Goal: Task Accomplishment & Management: Manage account settings

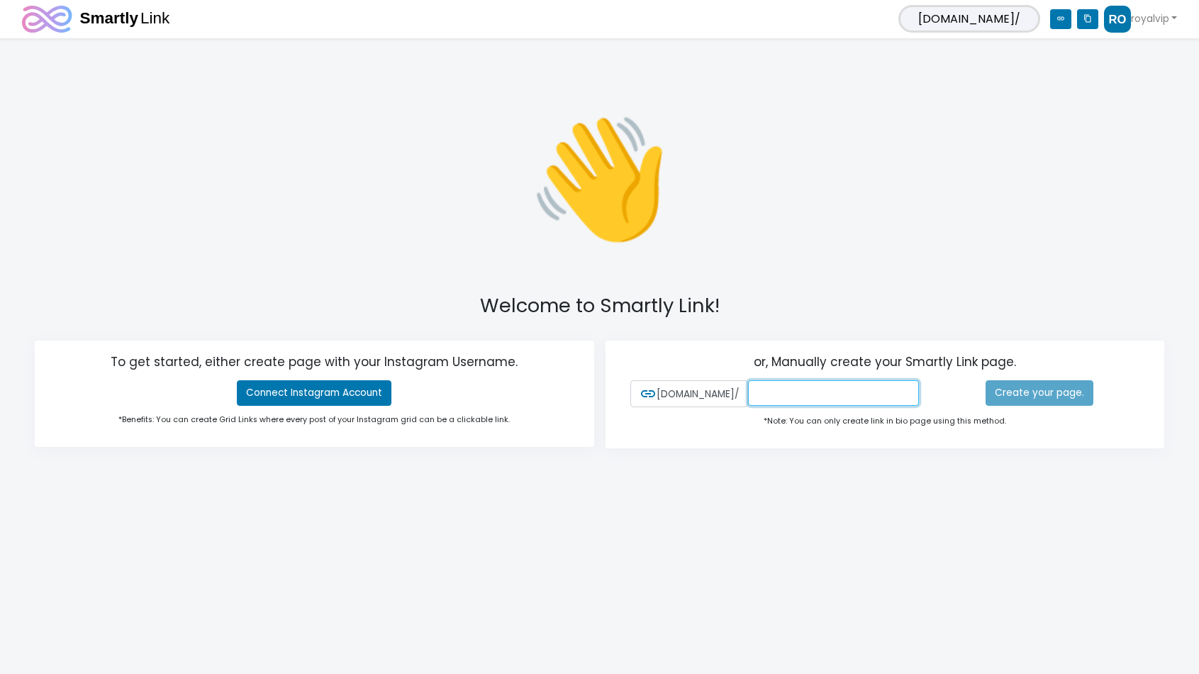
click at [833, 386] on input "text" at bounding box center [834, 393] width 172 height 26
type input "royalvip"
click at [921, 268] on div "👋 Welcome to Smartly Link! To get started, either create page with your Instagr…" at bounding box center [599, 270] width 1199 height 448
click at [1042, 392] on link "Create your page." at bounding box center [1040, 393] width 108 height 26
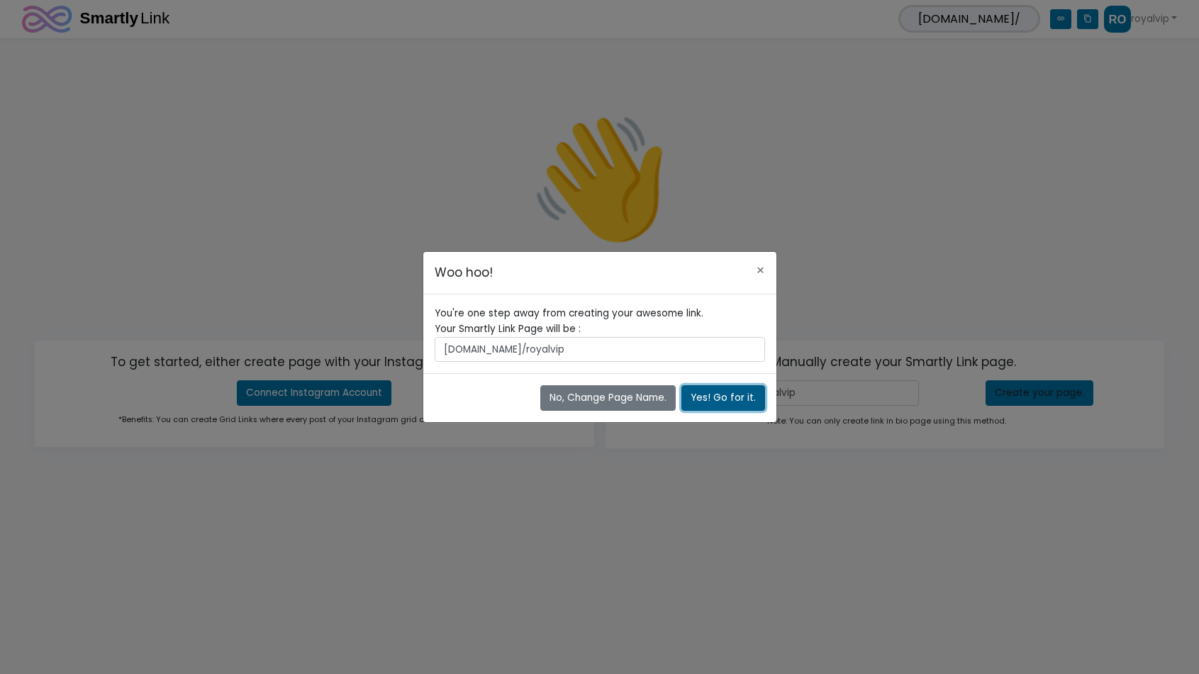
click at [742, 405] on button "Yes! Go for it." at bounding box center [724, 398] width 84 height 26
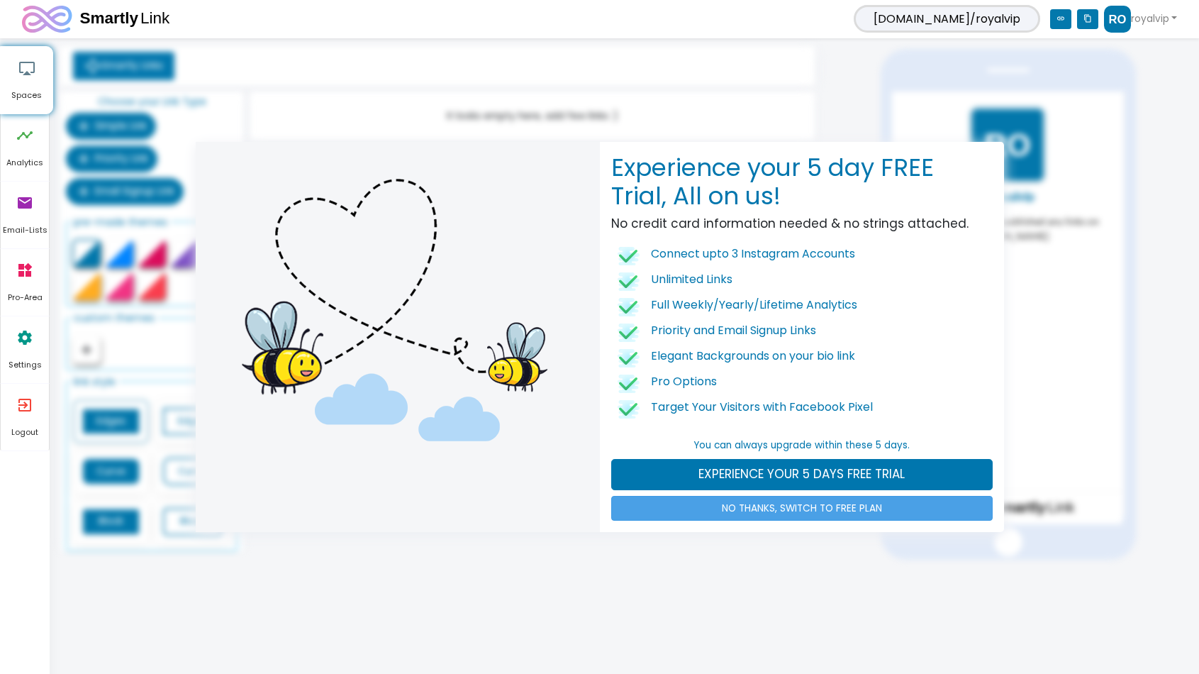
click at [789, 511] on link "NO THANKS, SWITCH TO FREE PLAN" at bounding box center [802, 509] width 382 height 26
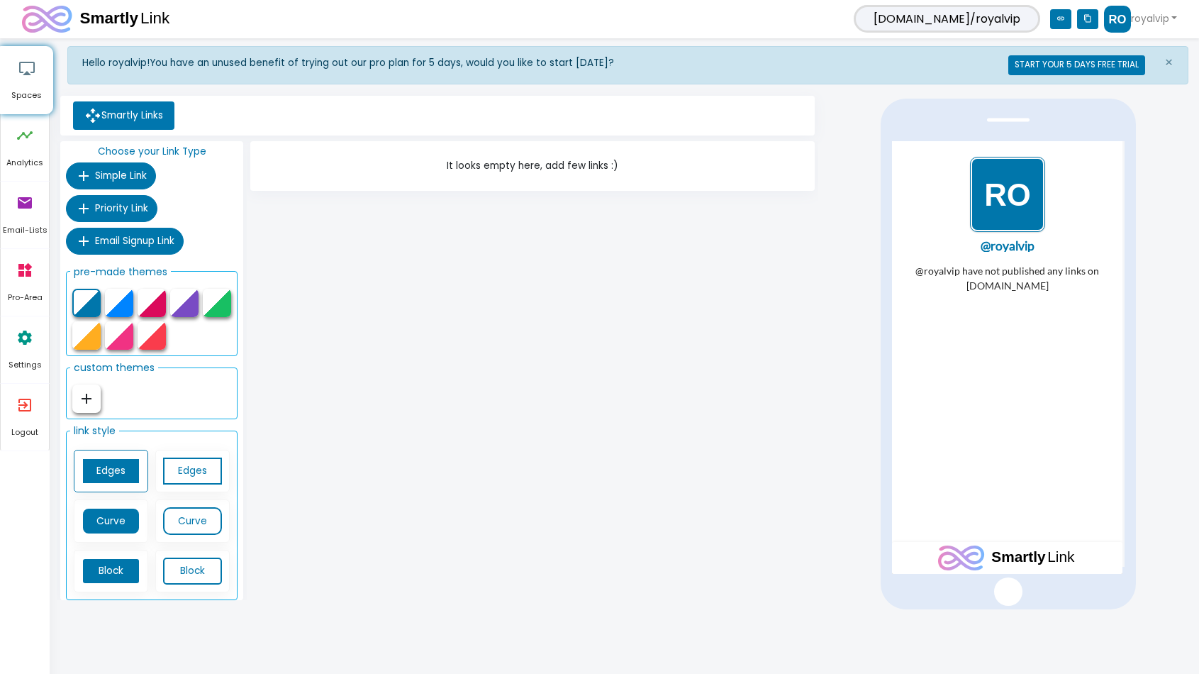
click at [994, 187] on img "1 / 1" at bounding box center [1007, 193] width 75 height 75
click at [126, 180] on span "Simple Link" at bounding box center [121, 175] width 52 height 13
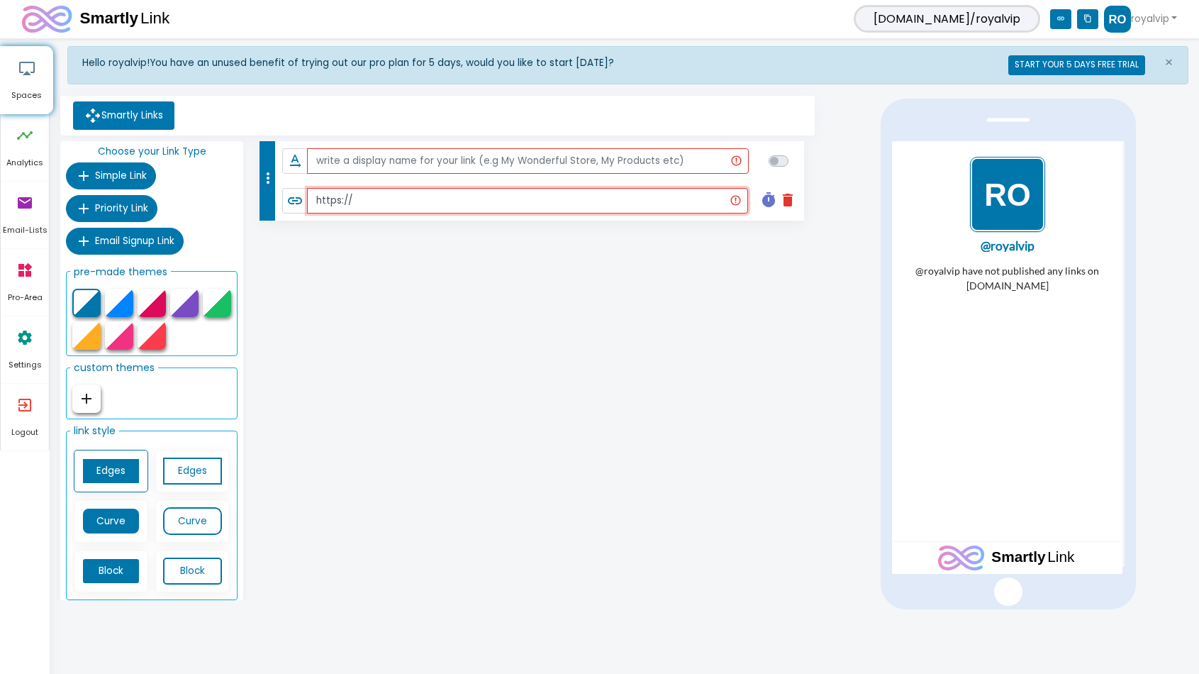
click at [441, 202] on input "https://" at bounding box center [527, 201] width 440 height 26
paste input "https://www.royalvipar.com/"
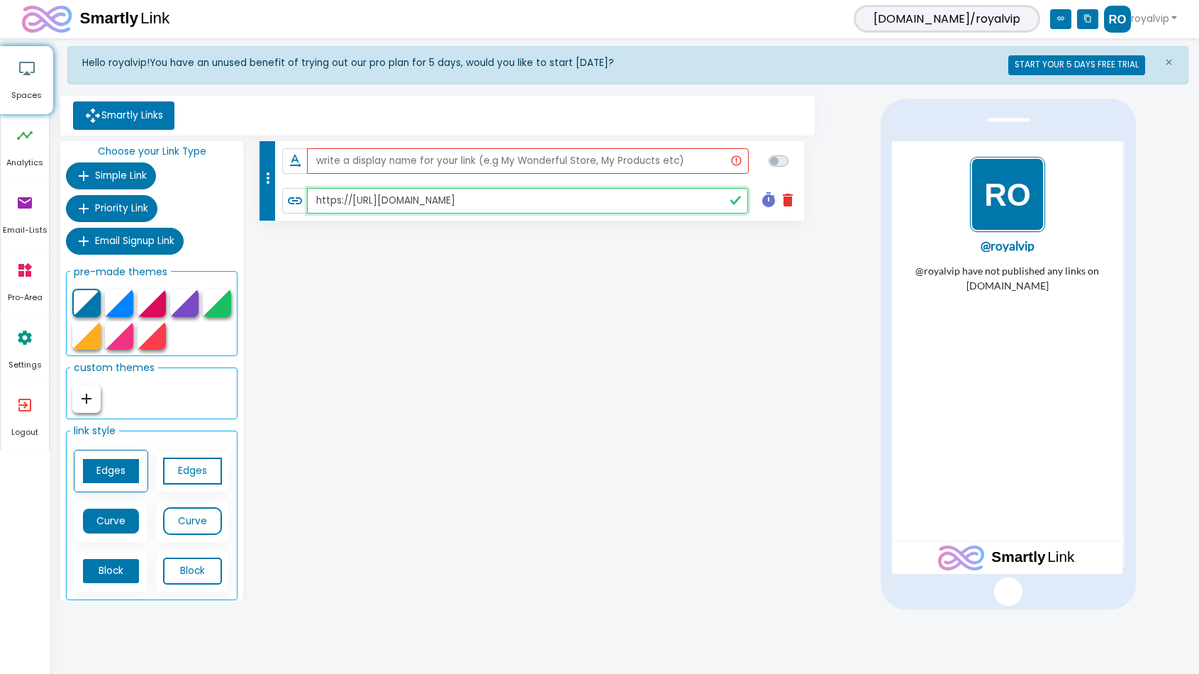
paste input "text"
type input "https://www.royalvipar.com/"
click at [470, 164] on input "text" at bounding box center [527, 161] width 441 height 26
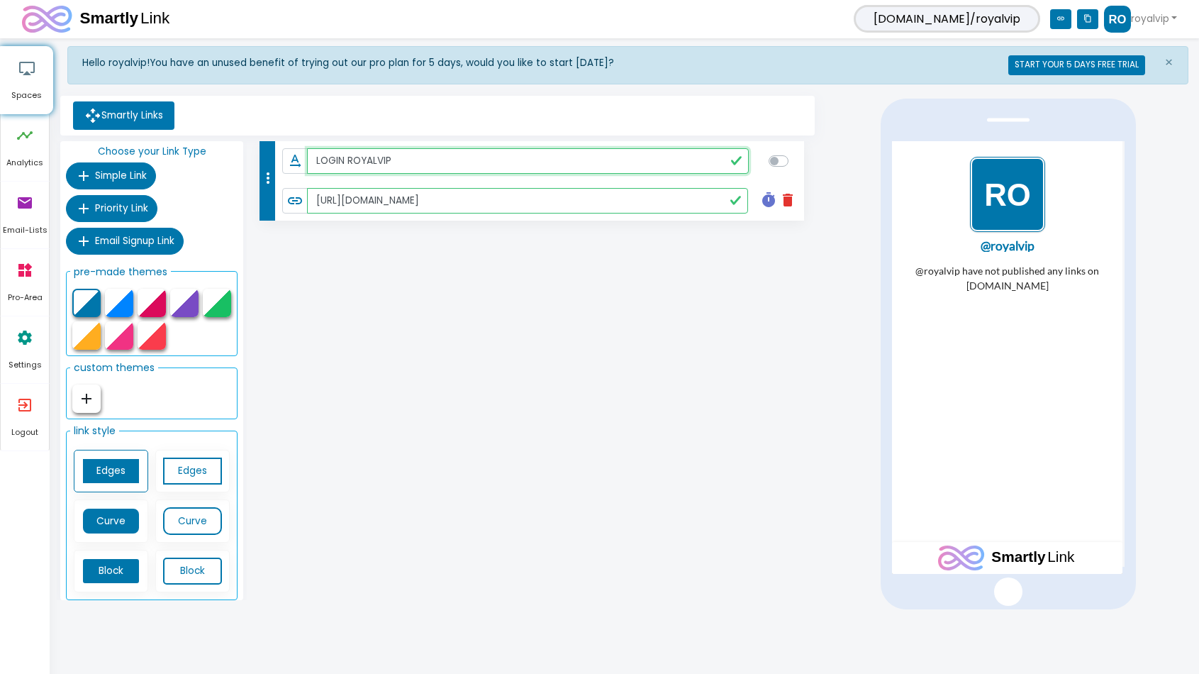
type input "LOGIN ROYALVIP"
checkbox input "true"
click at [641, 304] on div "more_vert text_rotation_none LOGIN ROYALVIP link https://www.royalvipar.com/ ti…" at bounding box center [532, 373] width 571 height 465
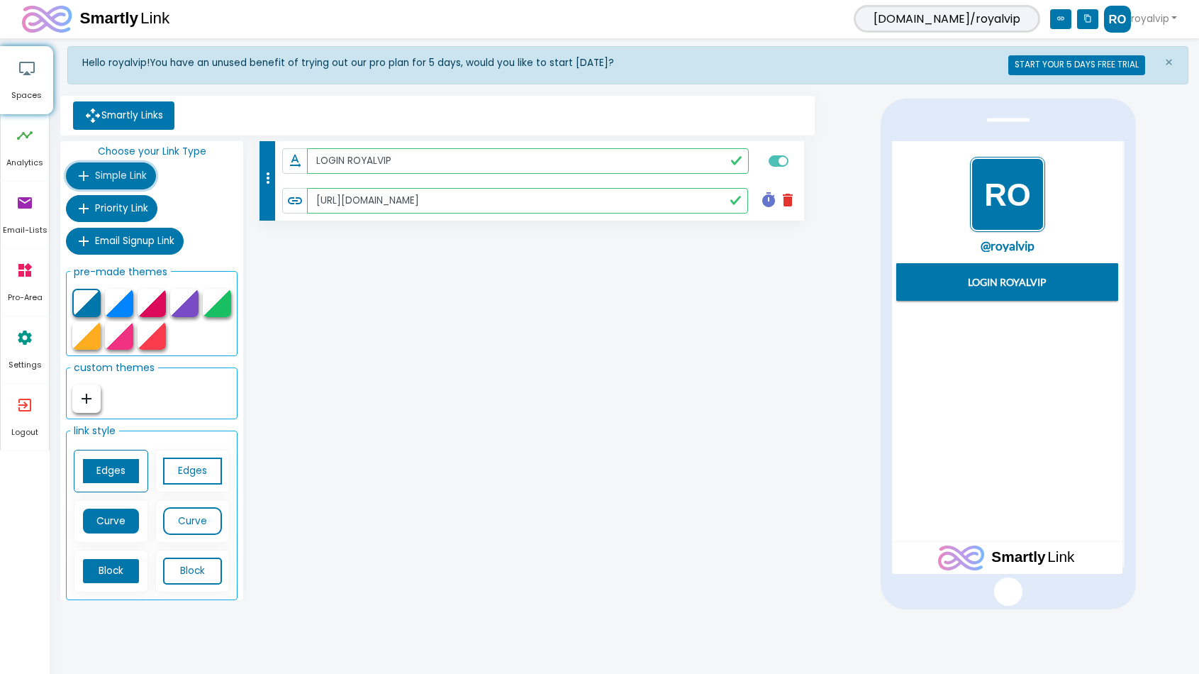
click at [117, 180] on span "Simple Link" at bounding box center [121, 175] width 52 height 13
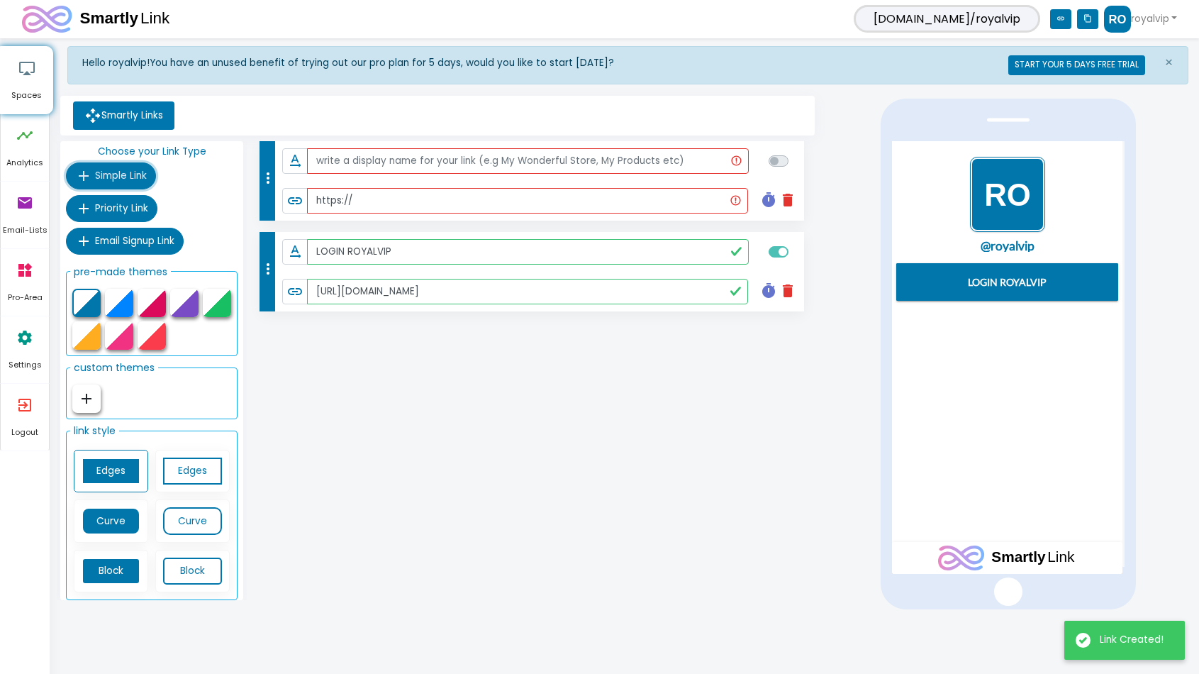
click at [118, 180] on span "Simple Link" at bounding box center [121, 175] width 52 height 13
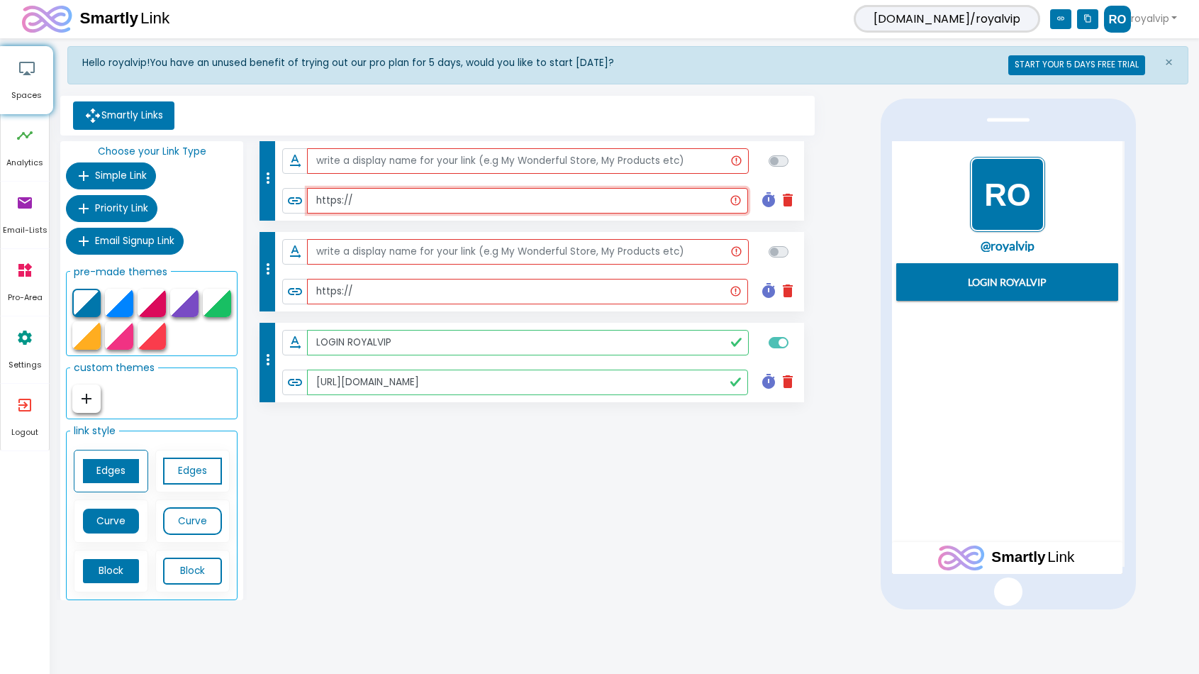
click at [364, 204] on input "https://" at bounding box center [527, 201] width 440 height 26
paste input "cutt.ly/CwZI8nkf"
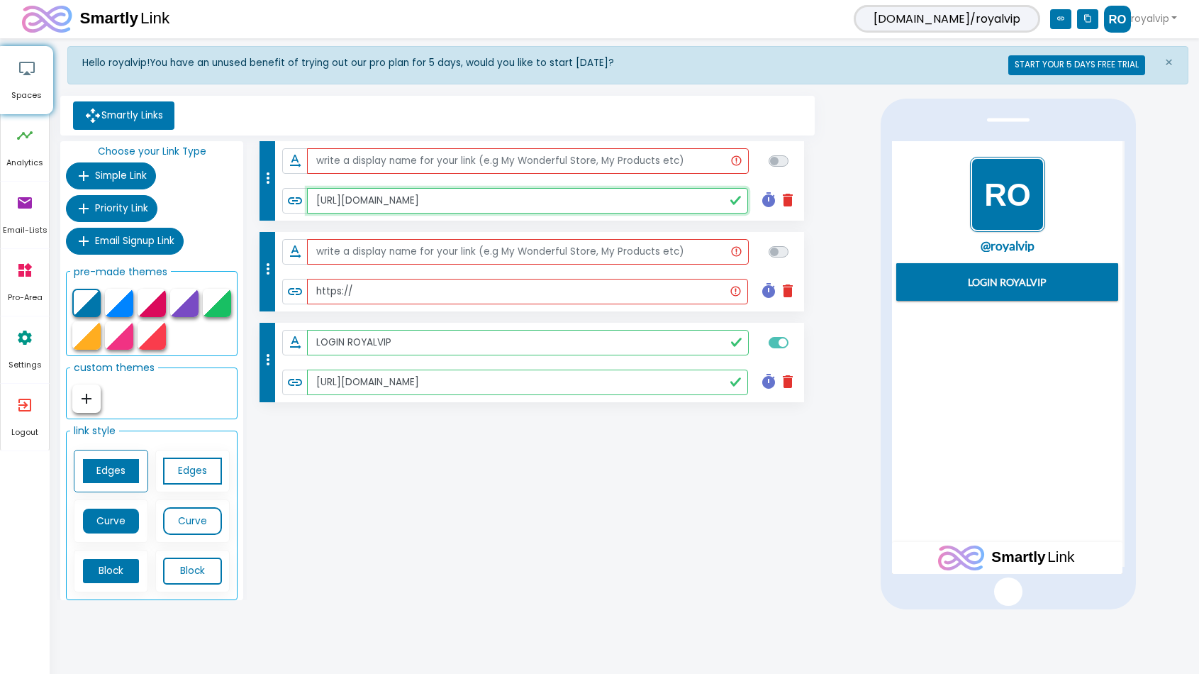
type input "[URL][DOMAIN_NAME]"
click at [415, 158] on input "text" at bounding box center [527, 161] width 441 height 26
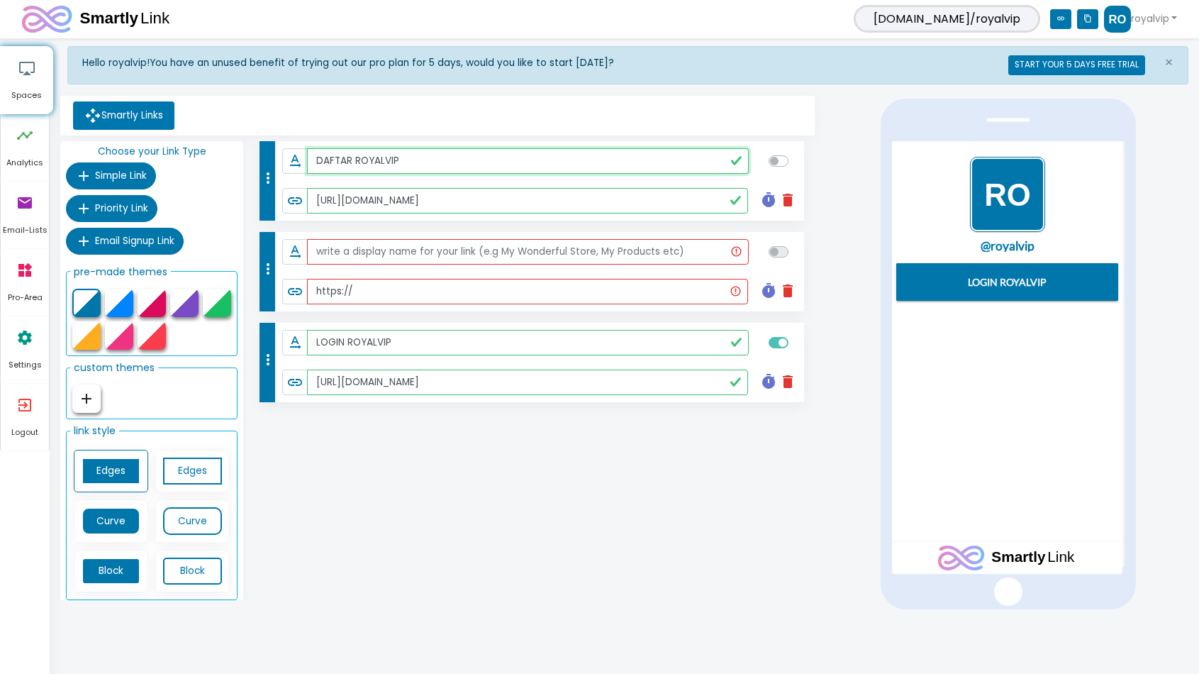
type input "DAFTAR ROYALVIP"
checkbox input "true"
click at [455, 247] on input "text" at bounding box center [527, 252] width 441 height 26
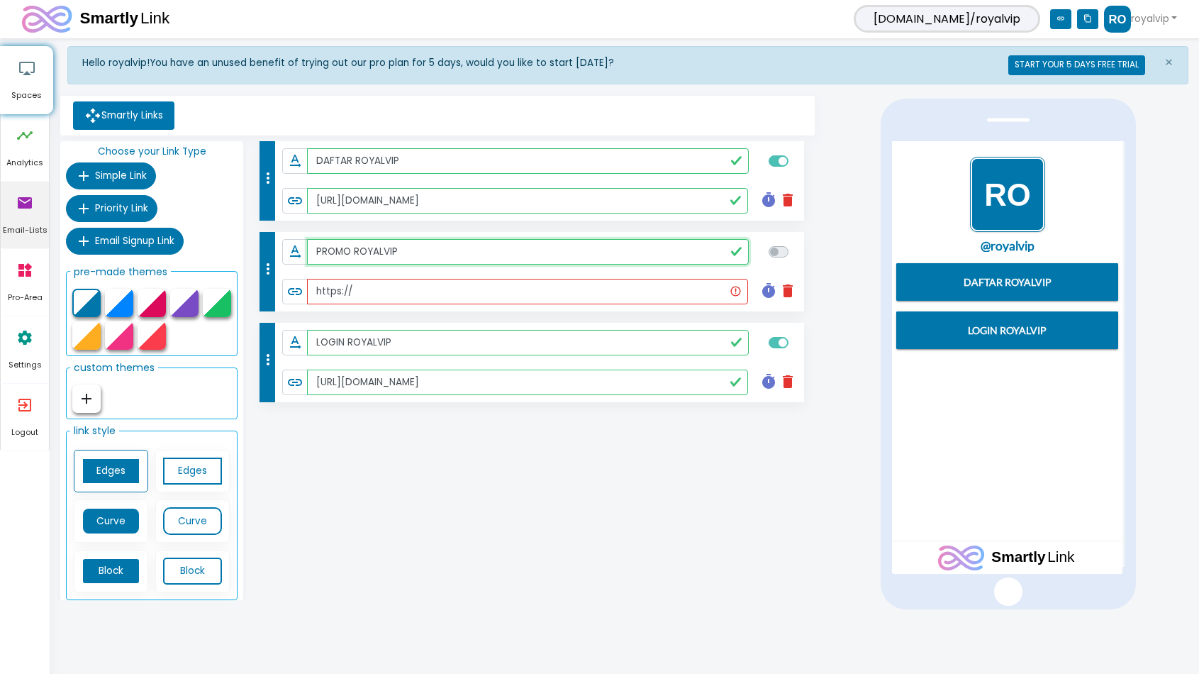
type input "PROMO ROYALVIP"
click at [388, 293] on input "https://" at bounding box center [527, 292] width 440 height 26
paste input "www.royalvipar.com/promotion"
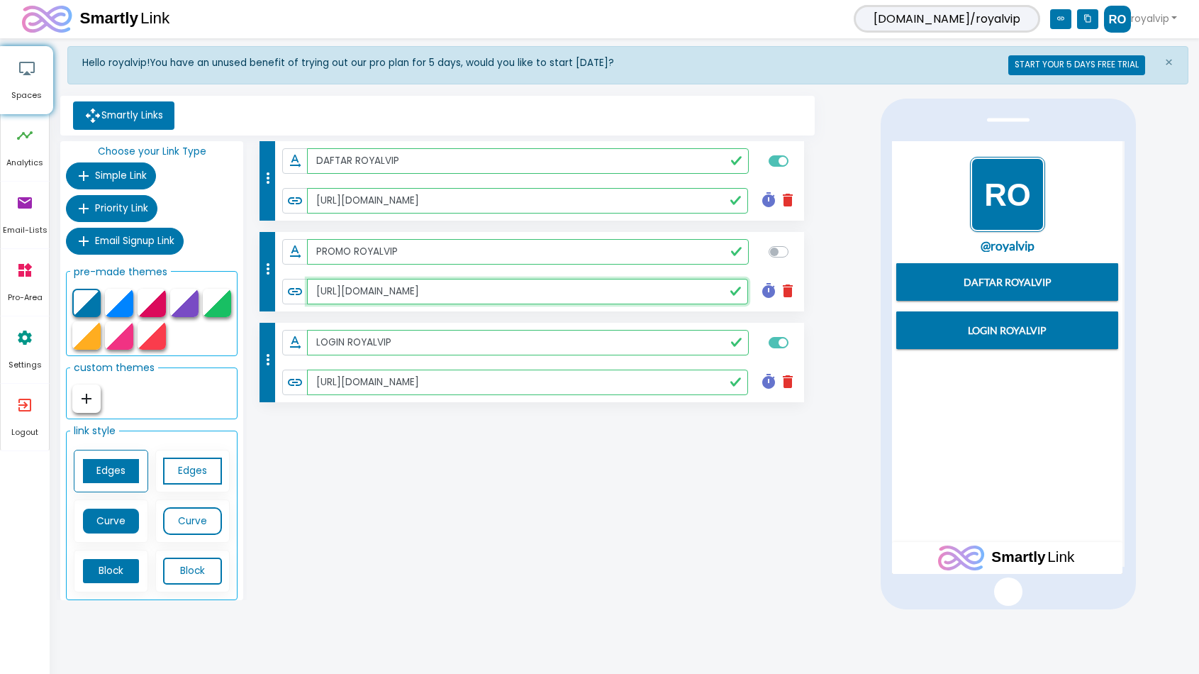
type input "[URL][DOMAIN_NAME]"
checkbox input "true"
click at [703, 516] on div "more_vert text_rotation_none DAFTAR ROYALVIP link https://cutt.ly/CwZI8nkf time…" at bounding box center [532, 373] width 571 height 465
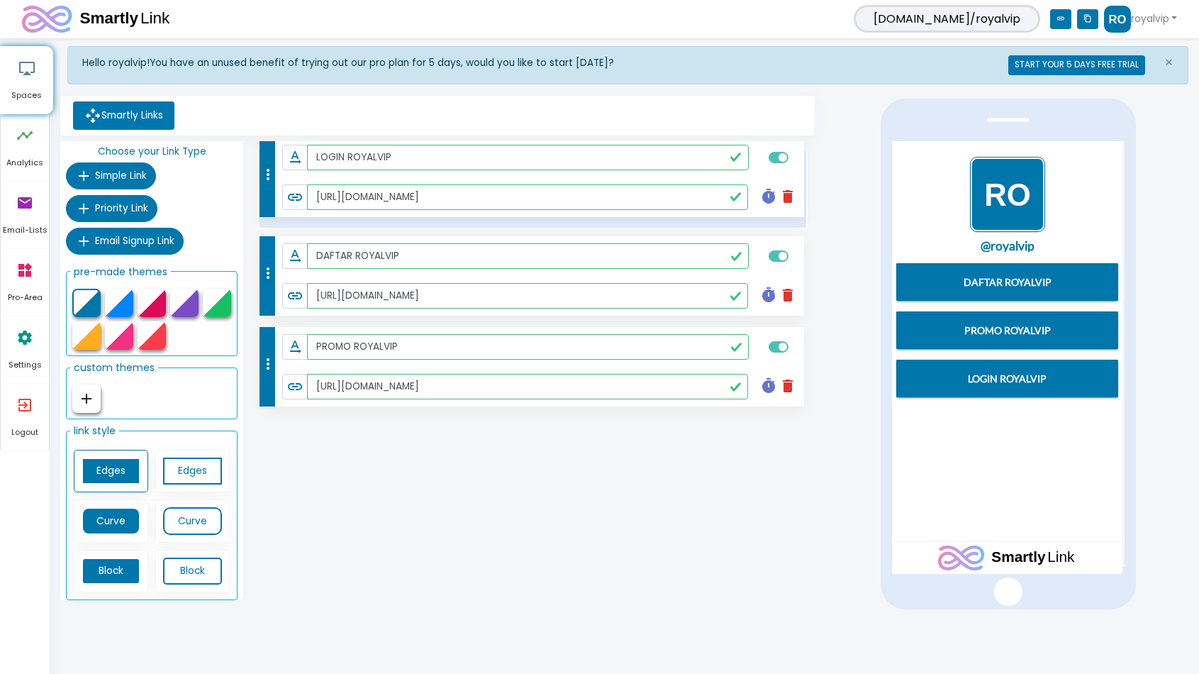
drag, startPoint x: 267, startPoint y: 362, endPoint x: 257, endPoint y: 177, distance: 185.4
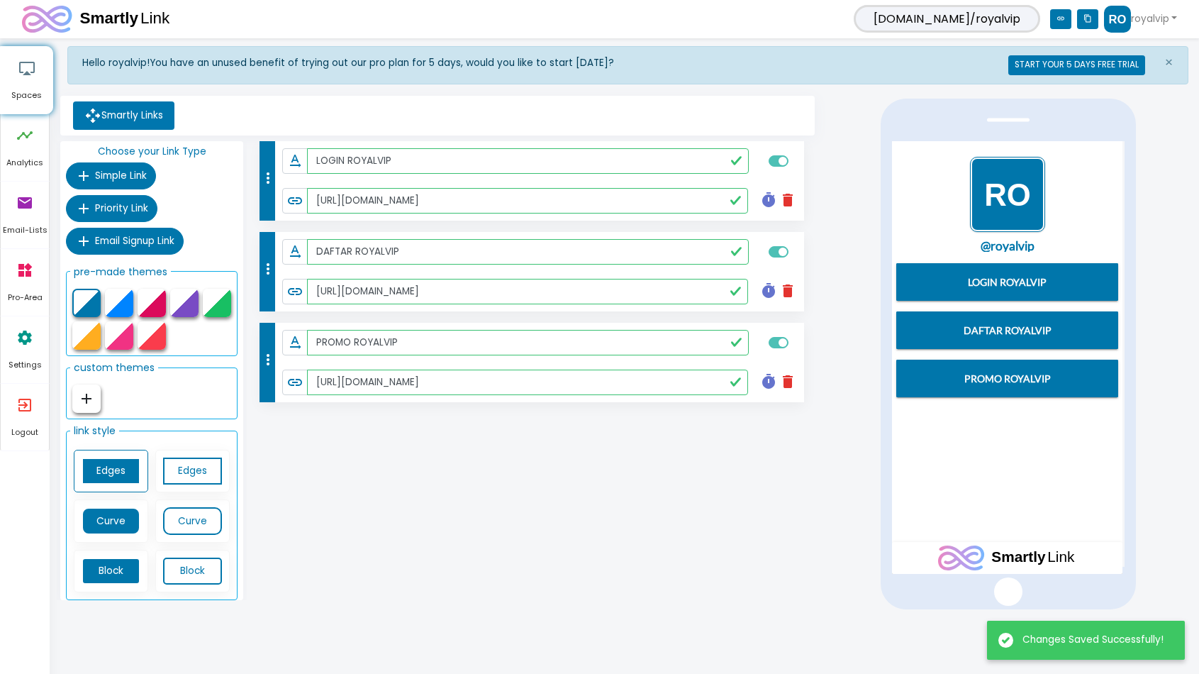
click at [542, 582] on div "more_vert text_rotation_none LOGIN ROYALVIP link https://www.royalvipar.com/ ti…" at bounding box center [532, 373] width 571 height 465
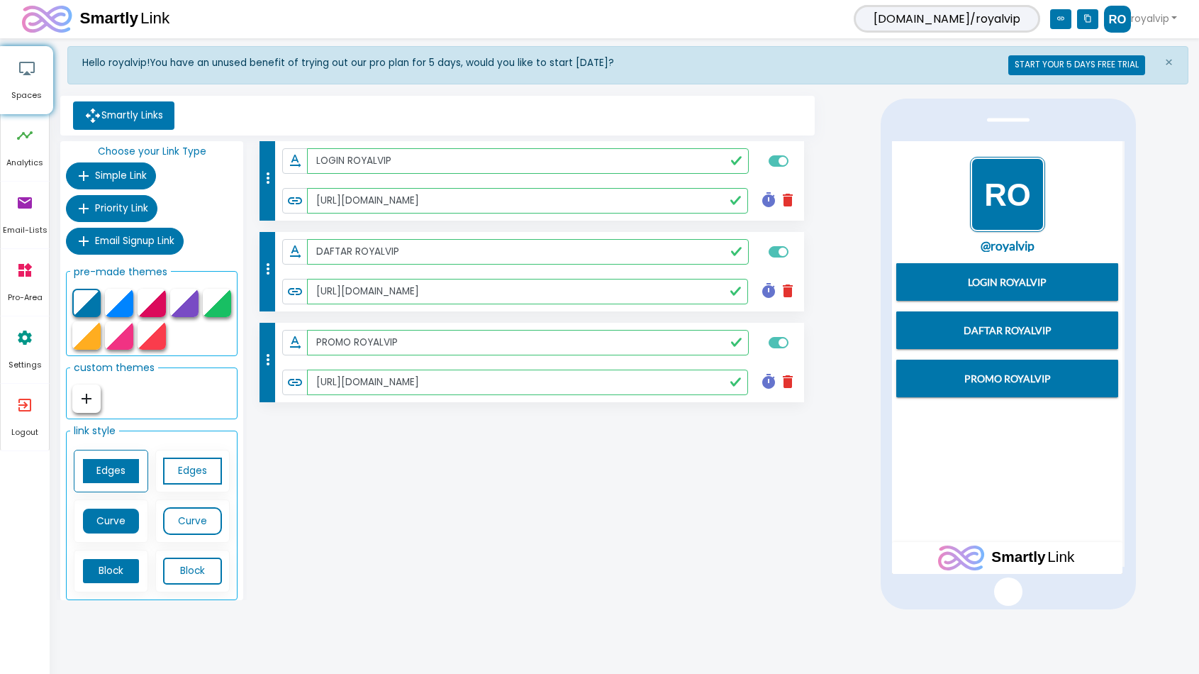
click at [1004, 184] on img "1 / 1" at bounding box center [1007, 193] width 75 height 75
click at [18, 336] on icon "settings" at bounding box center [24, 337] width 17 height 43
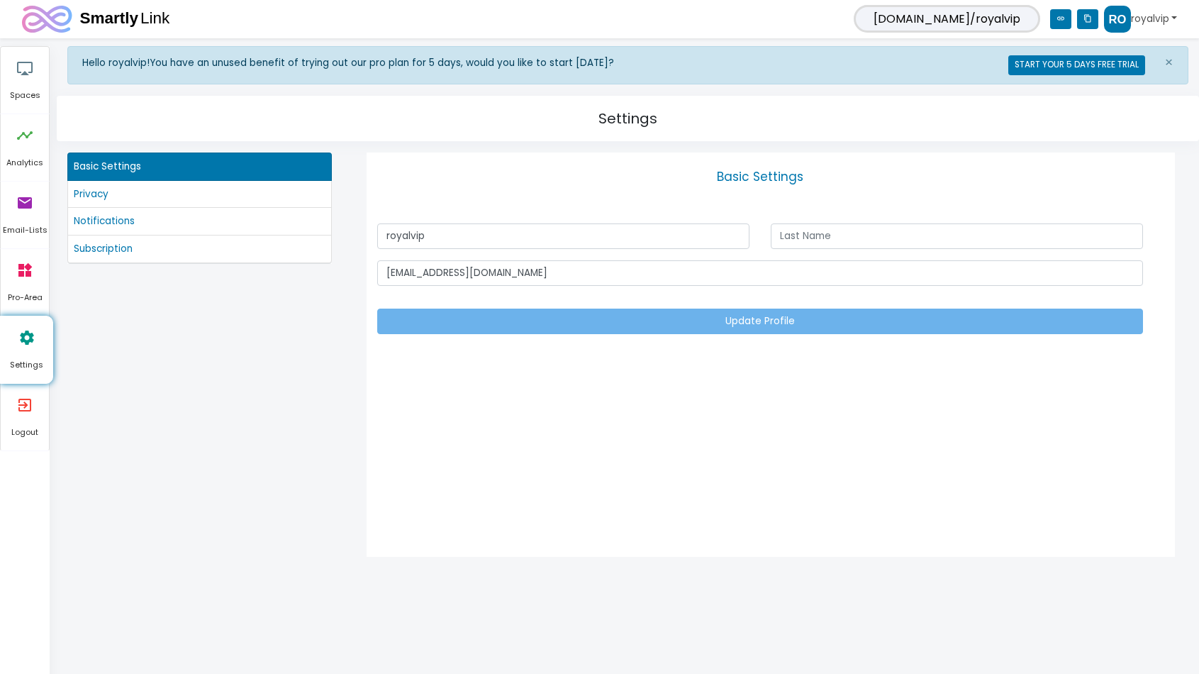
click at [1155, 21] on link "royalvip" at bounding box center [1140, 19] width 73 height 27
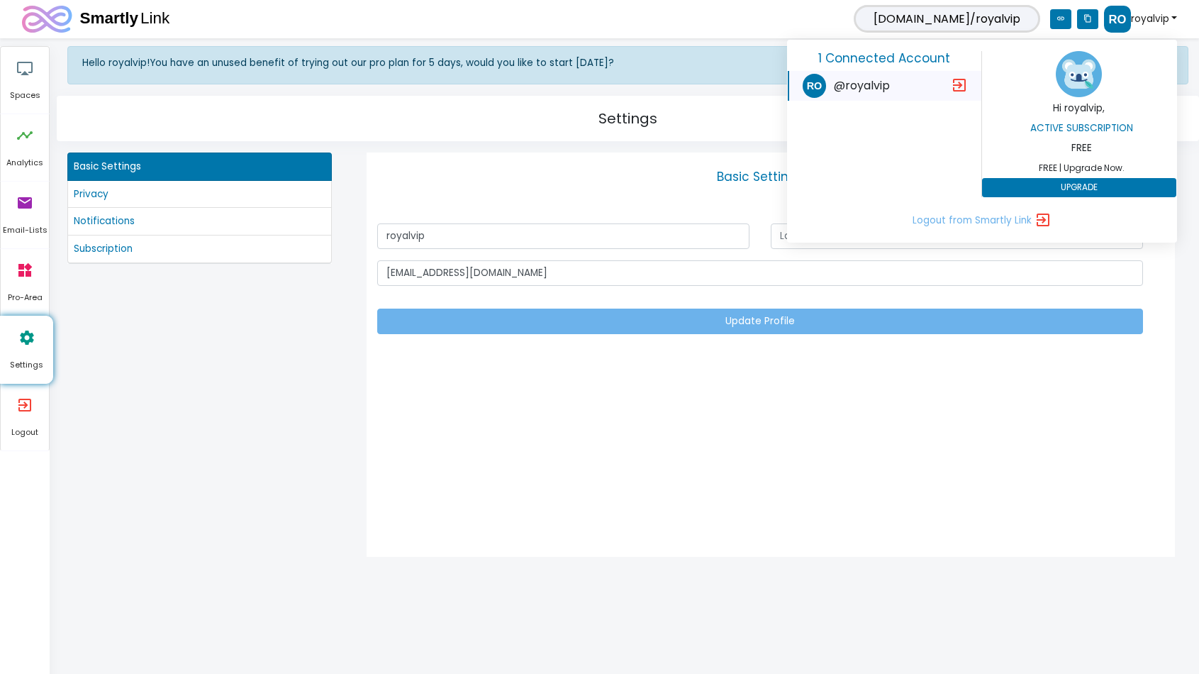
click at [1076, 81] on img at bounding box center [1079, 74] width 46 height 46
click at [1079, 81] on img at bounding box center [1079, 74] width 46 height 46
click at [1075, 165] on span "FREE | Upgrade Now." at bounding box center [1082, 167] width 194 height 13
click at [459, 448] on div "Basic Settings royalvip royalvip@winsbo.net Update Profile Privacy Settings Ema…" at bounding box center [771, 355] width 809 height 404
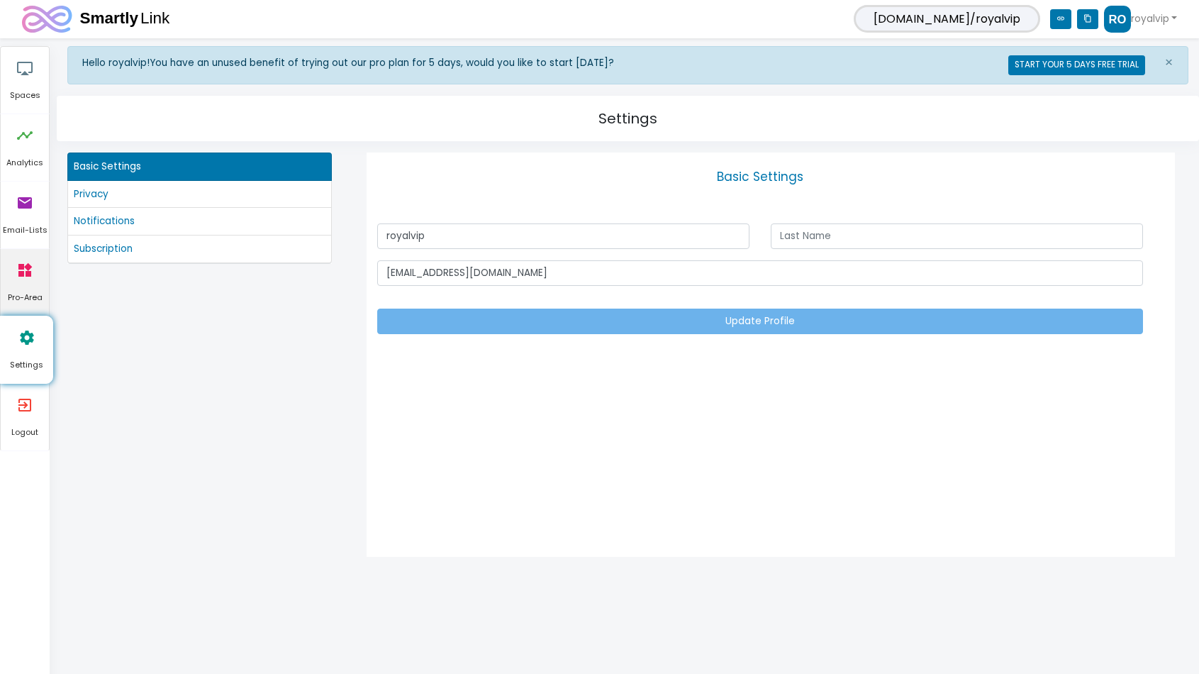
click at [31, 295] on span "Pro-Area" at bounding box center [25, 298] width 48 height 13
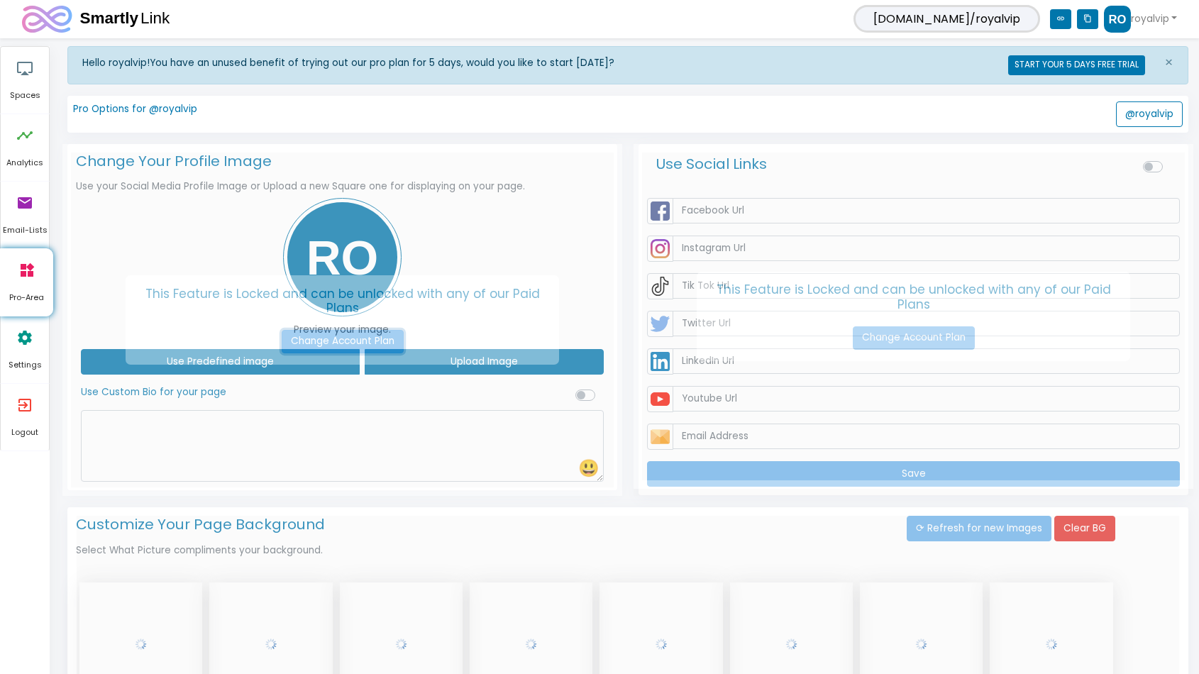
click at [382, 344] on link "Change Account Plan" at bounding box center [343, 342] width 122 height 24
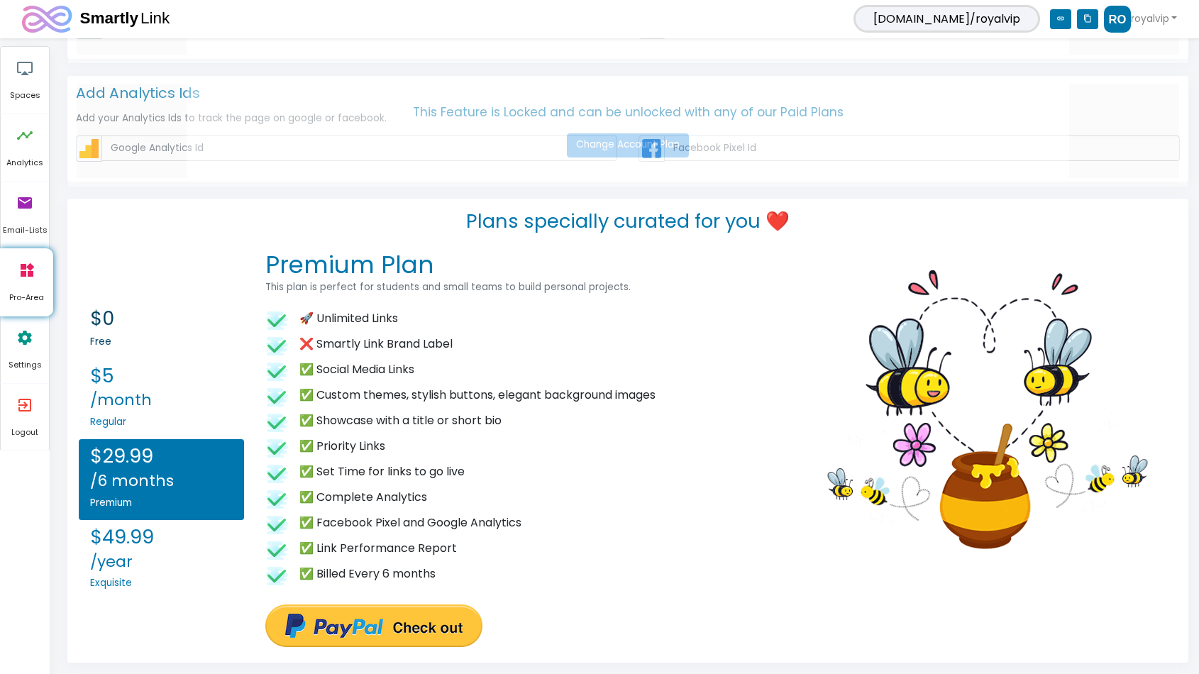
click at [134, 315] on h2 "$0" at bounding box center [161, 318] width 143 height 23
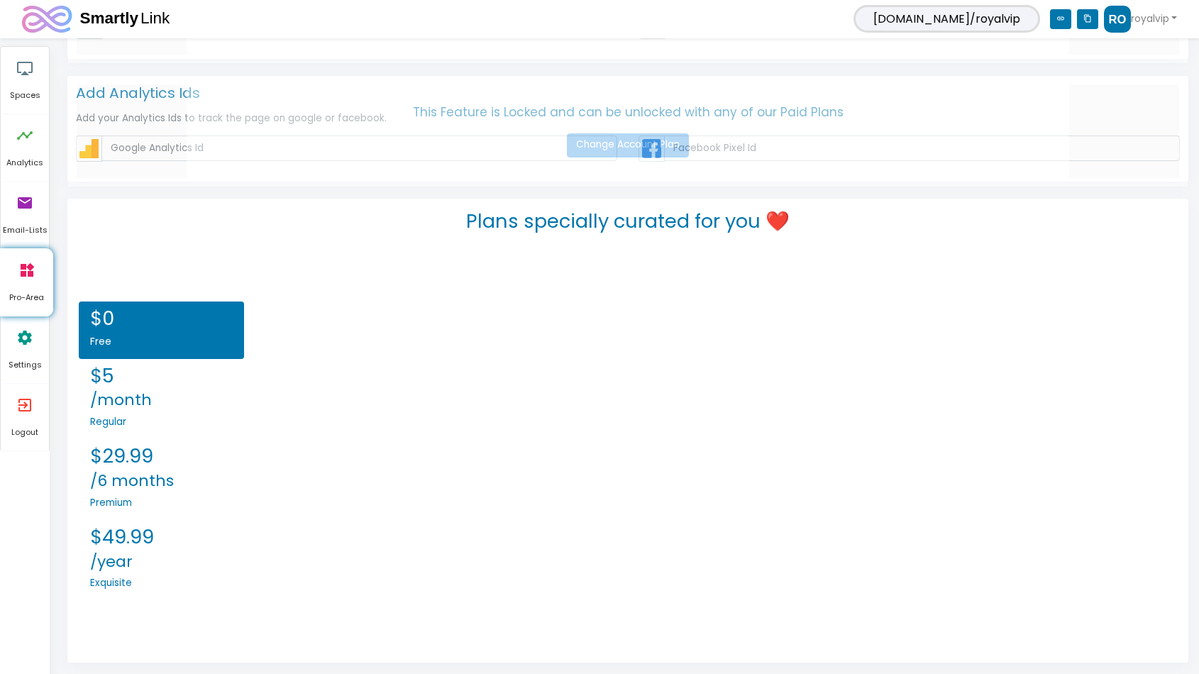
scroll to position [1403, 0]
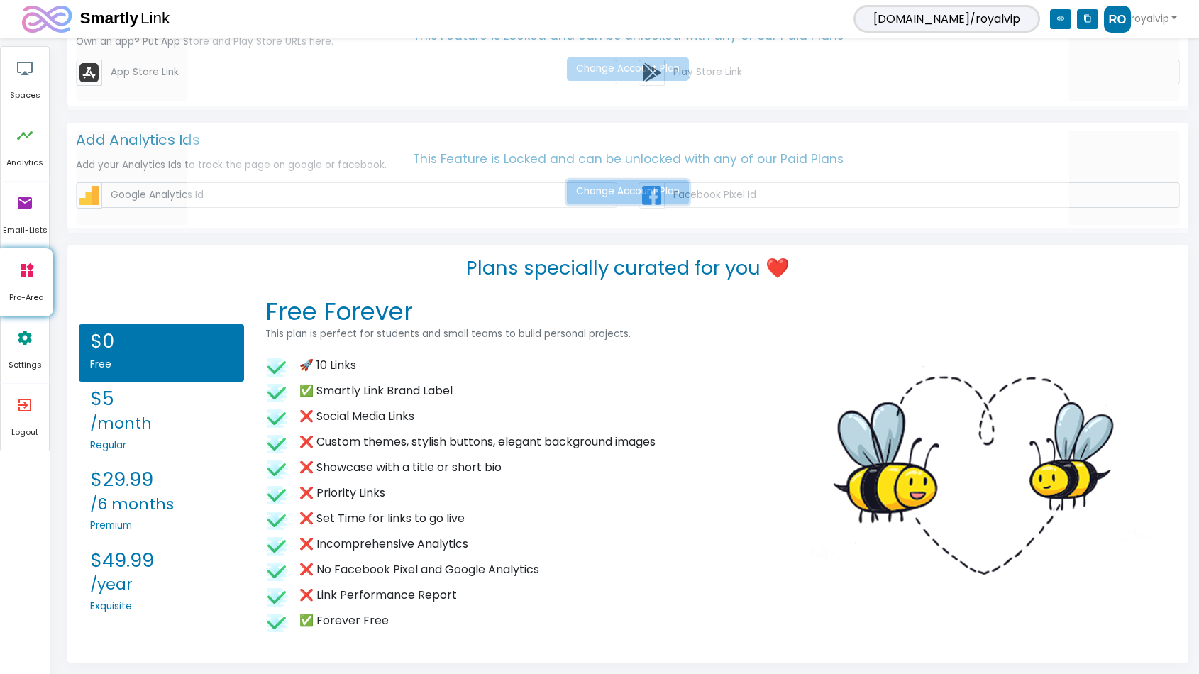
click at [671, 199] on link "Change Account Plan" at bounding box center [628, 192] width 122 height 24
click at [611, 416] on li "❌ Social Media Links" at bounding box center [531, 417] width 532 height 26
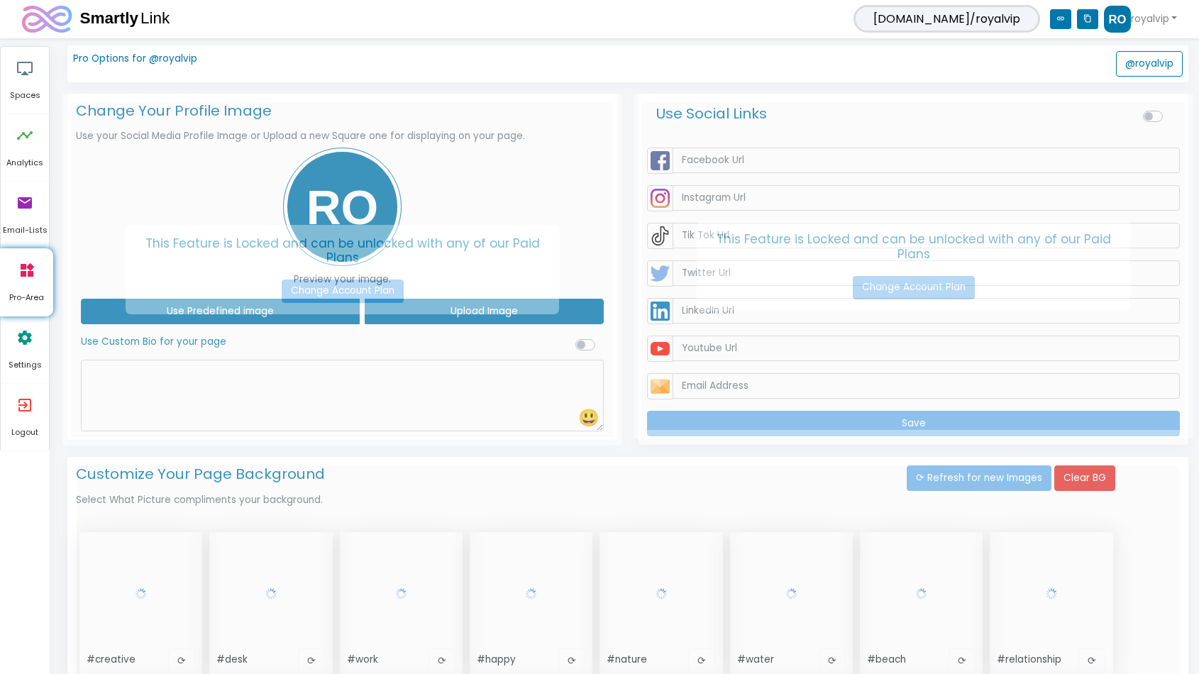
scroll to position [0, 0]
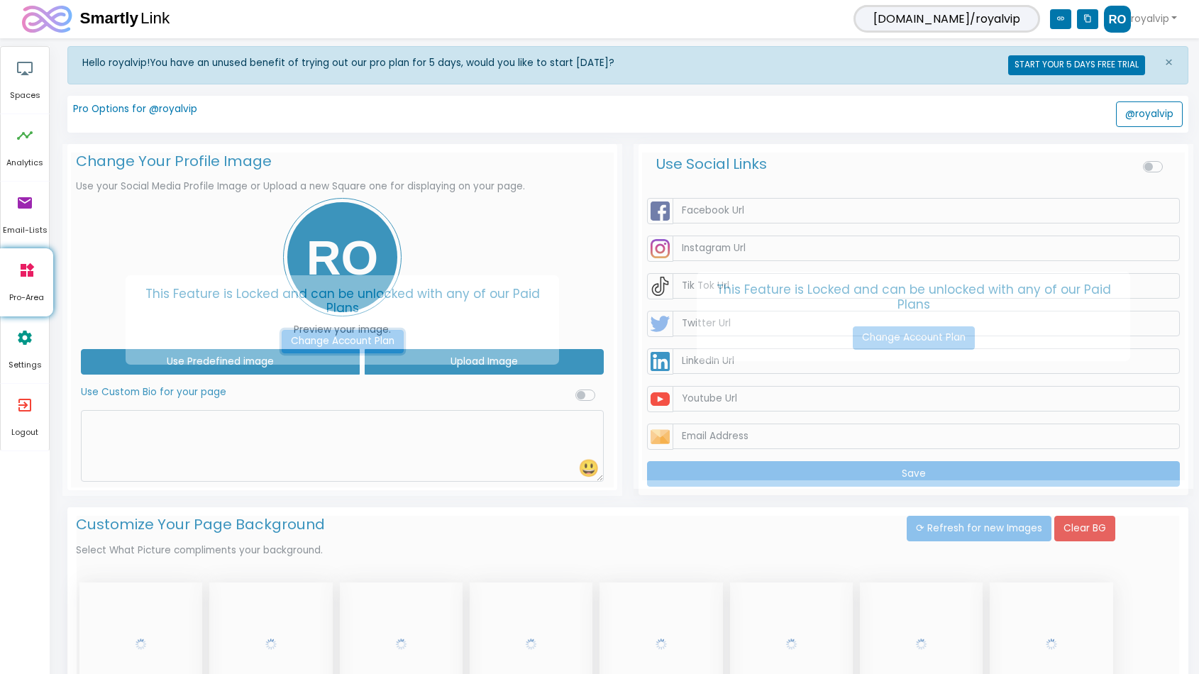
click at [378, 338] on link "Change Account Plan" at bounding box center [343, 342] width 122 height 24
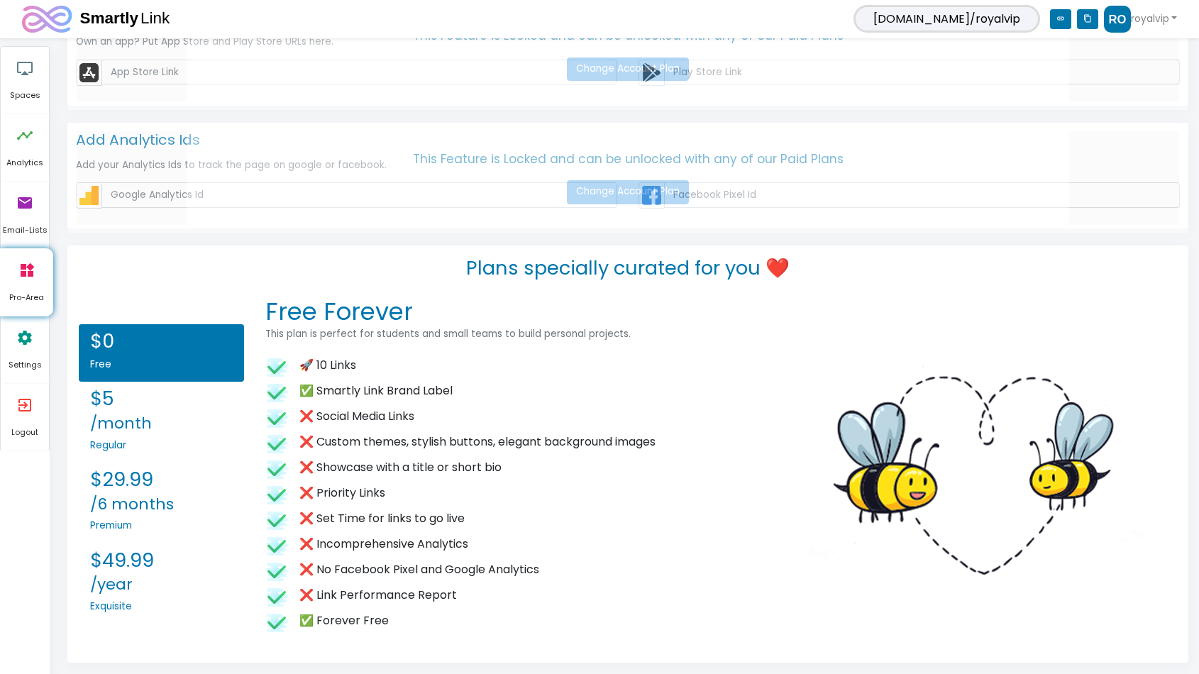
click at [114, 349] on h2 "$0" at bounding box center [161, 341] width 143 height 23
click at [109, 403] on h2 "$5 /month" at bounding box center [161, 410] width 143 height 46
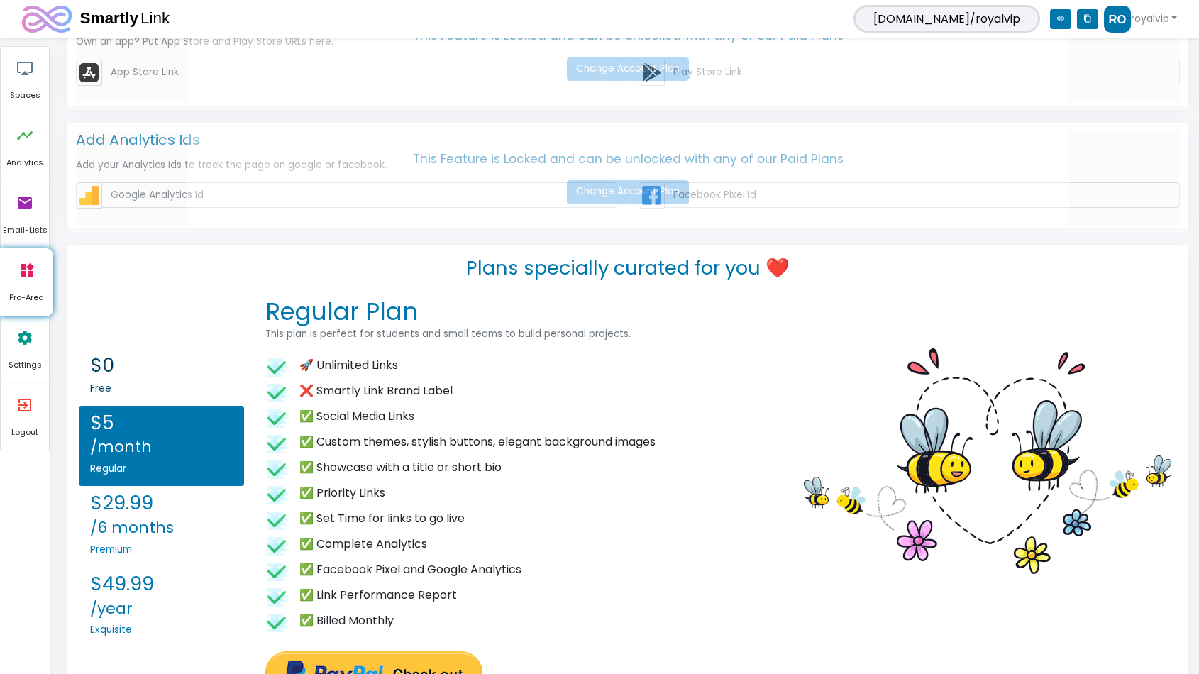
click at [155, 365] on h2 "$0" at bounding box center [161, 365] width 143 height 23
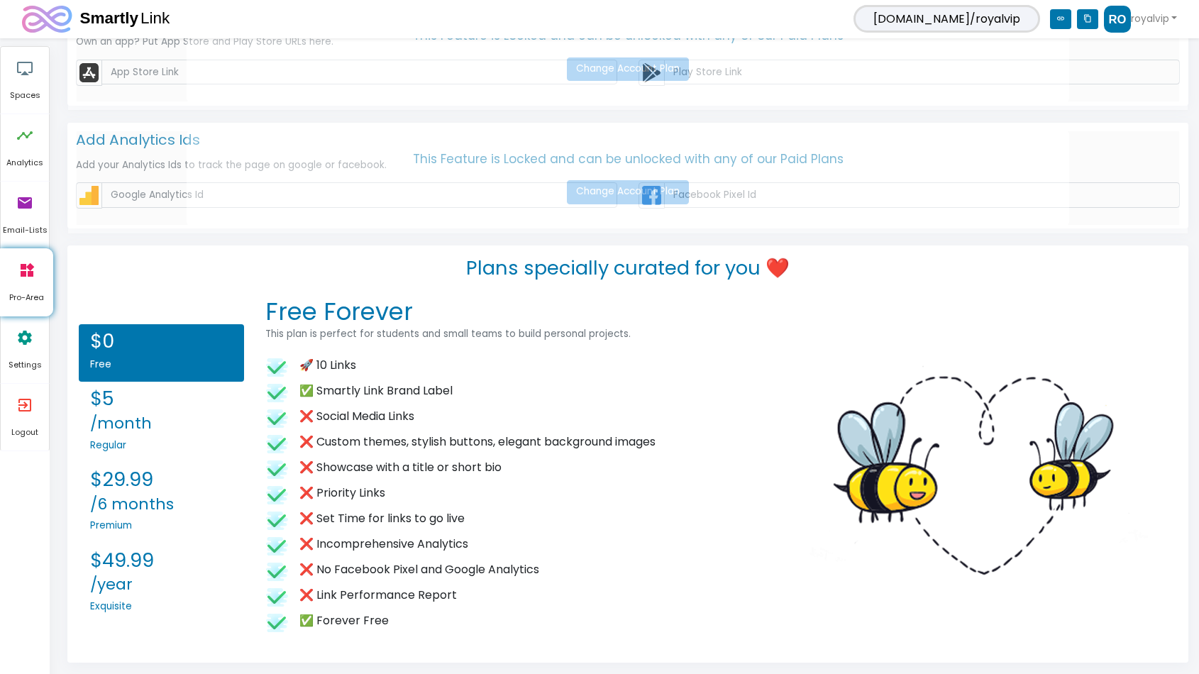
drag, startPoint x: 1055, startPoint y: 20, endPoint x: 939, endPoint y: 14, distance: 116.5
click at [1055, 20] on icon "link" at bounding box center [1060, 19] width 21 height 20
click at [17, 331] on icon "settings" at bounding box center [24, 337] width 17 height 43
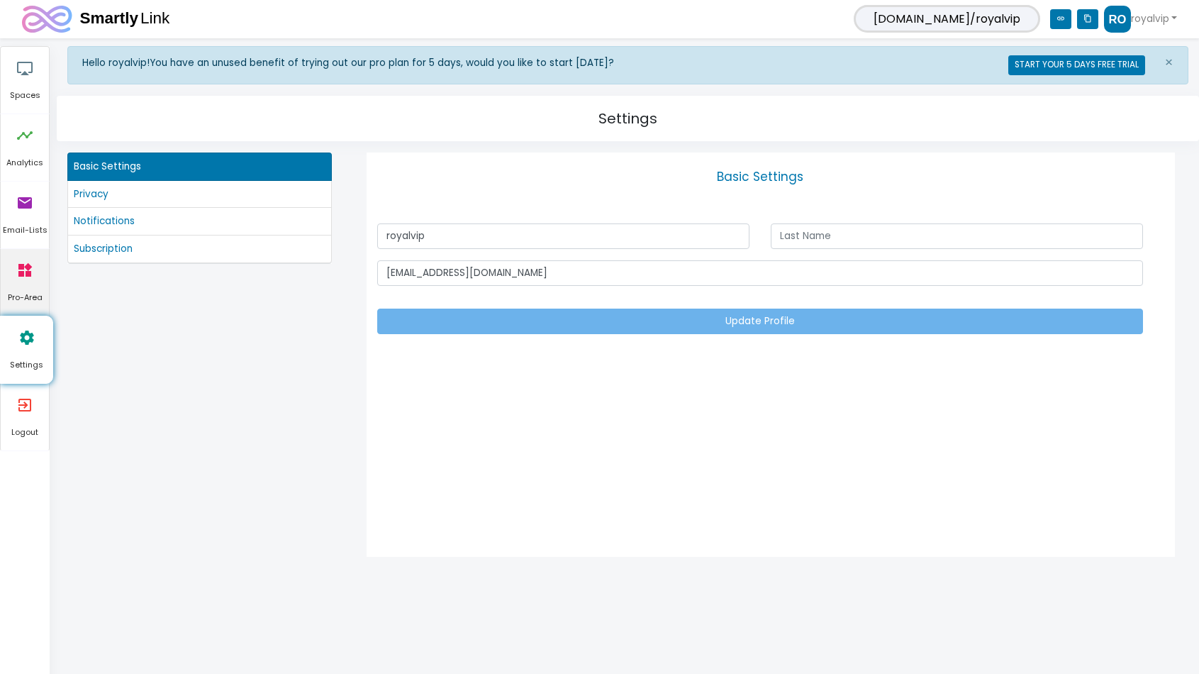
click at [28, 261] on icon "widgets" at bounding box center [24, 270] width 17 height 43
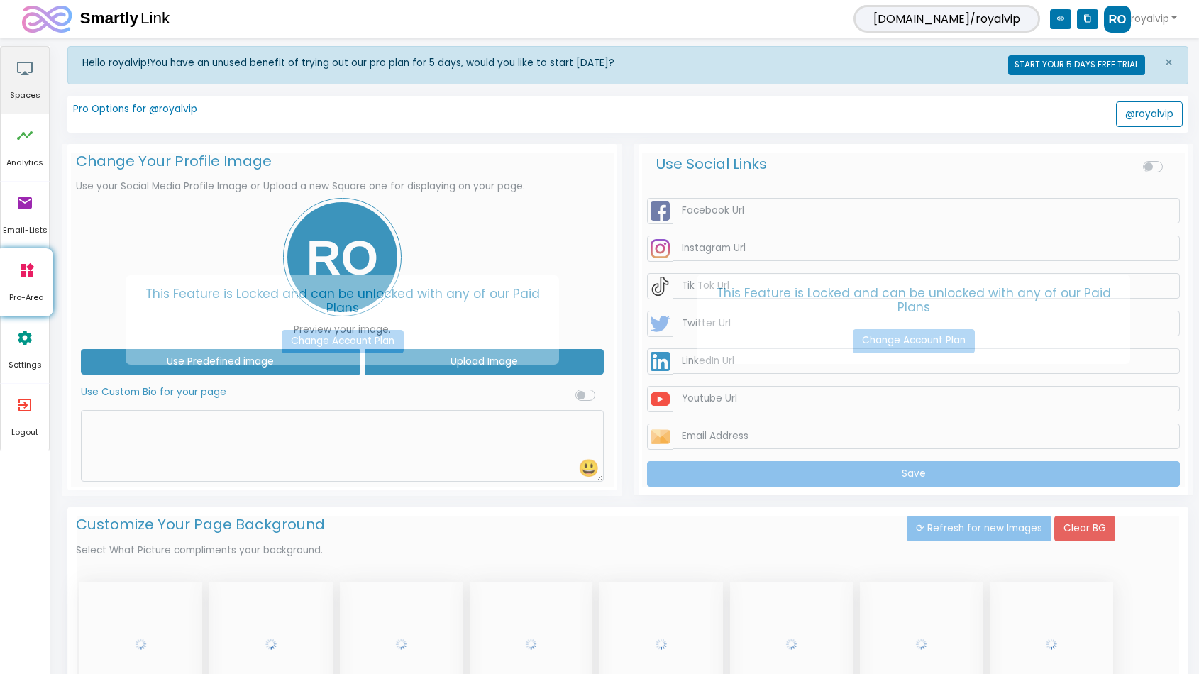
click at [24, 87] on icon "airplay" at bounding box center [24, 68] width 17 height 43
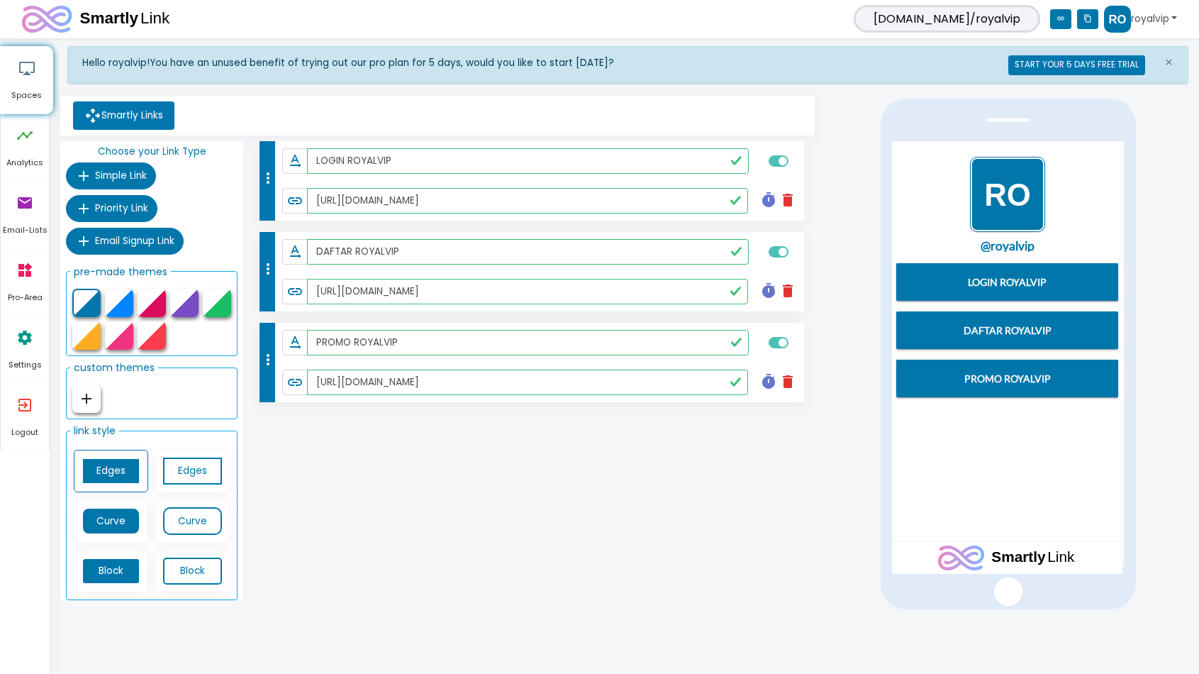
click at [1110, 18] on img at bounding box center [1117, 19] width 27 height 27
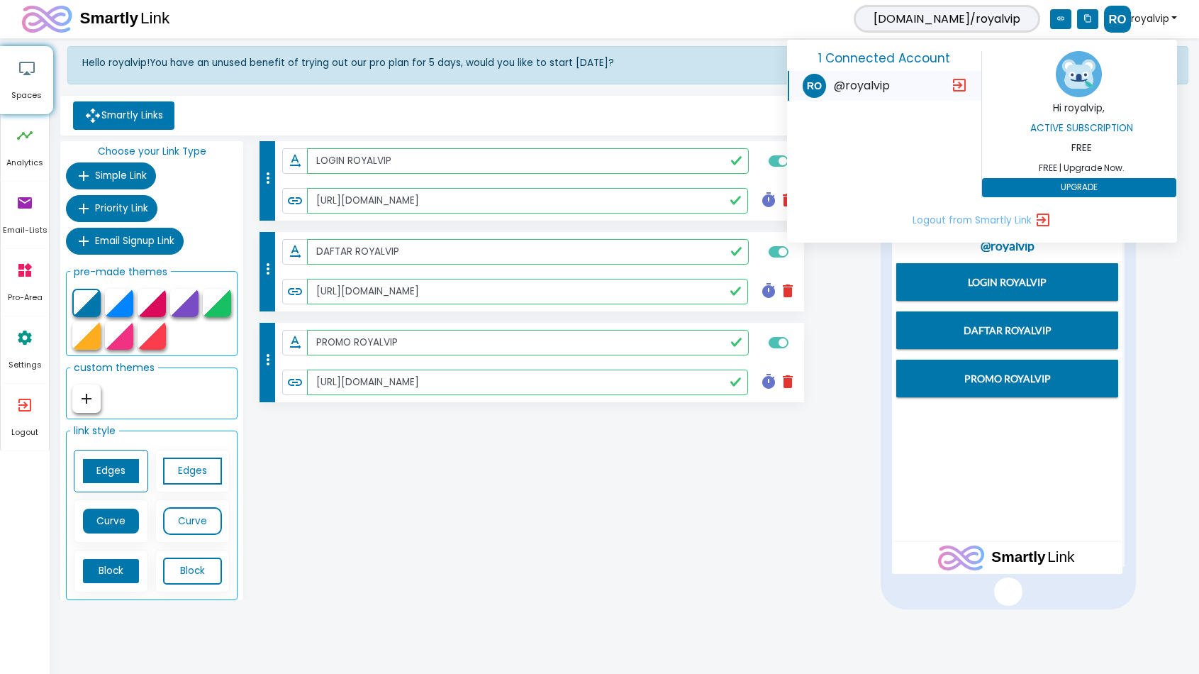
click at [1080, 80] on img at bounding box center [1079, 74] width 46 height 46
click at [1095, 191] on button "UPGRADE" at bounding box center [1079, 188] width 194 height 20
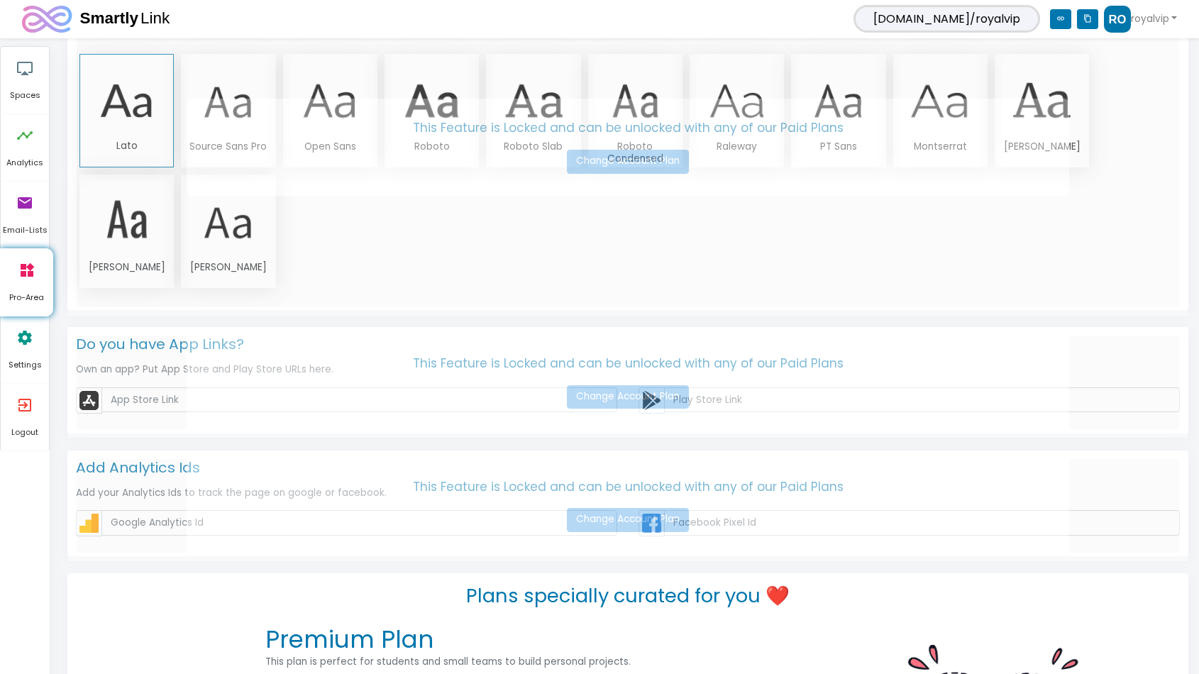
scroll to position [1450, 0]
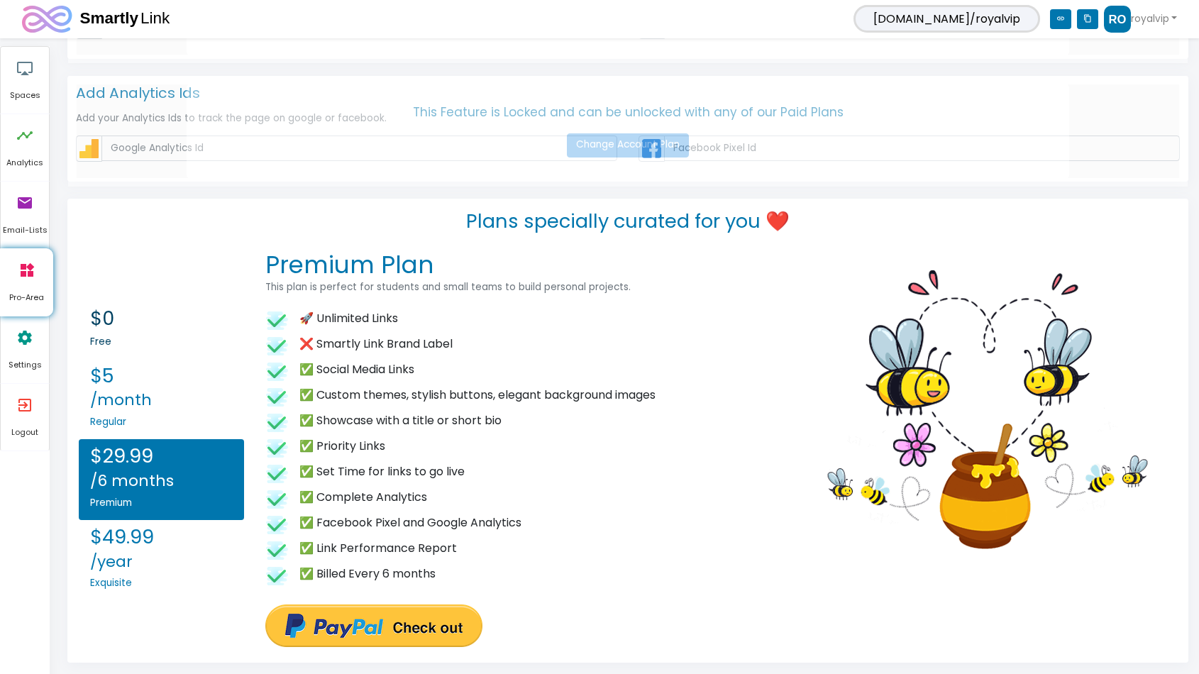
click at [101, 326] on h2 "$0" at bounding box center [161, 318] width 143 height 23
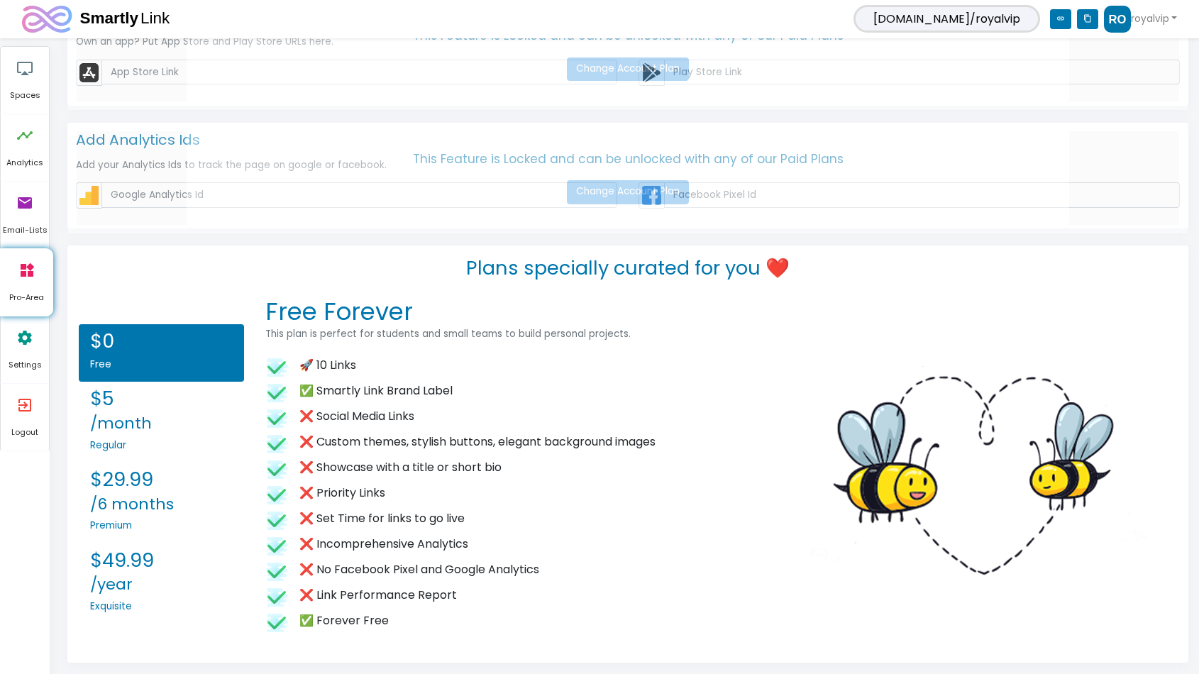
scroll to position [1403, 0]
click at [145, 406] on h2 "$5 /month" at bounding box center [161, 410] width 143 height 46
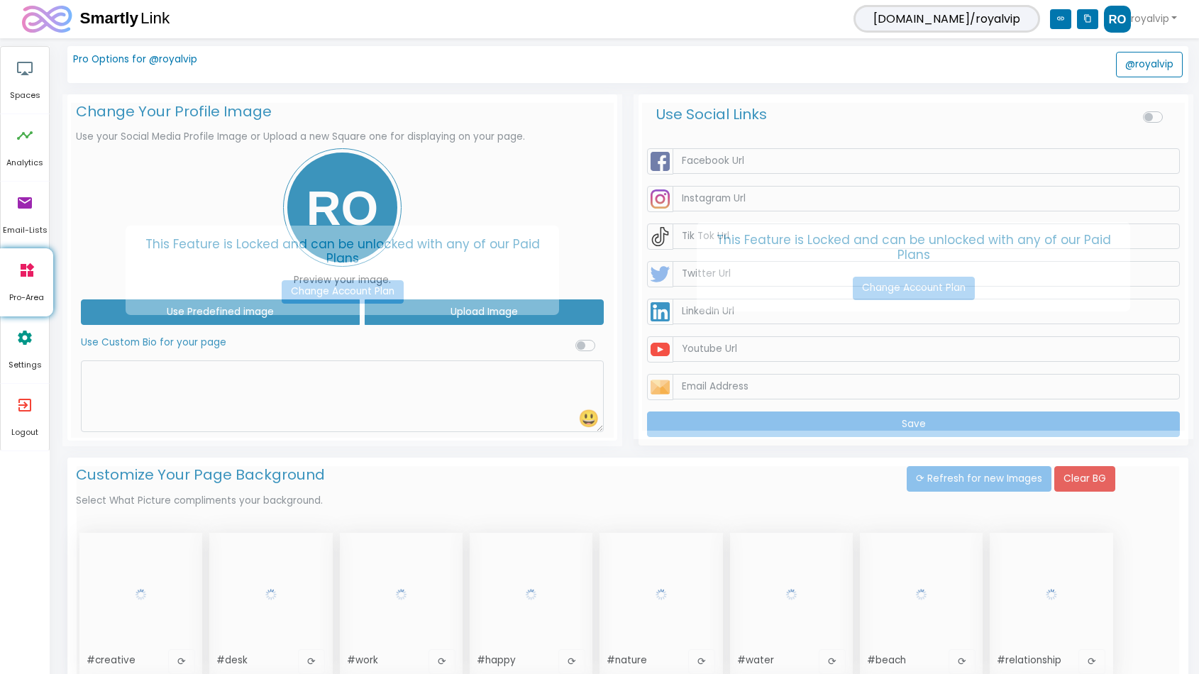
scroll to position [0, 0]
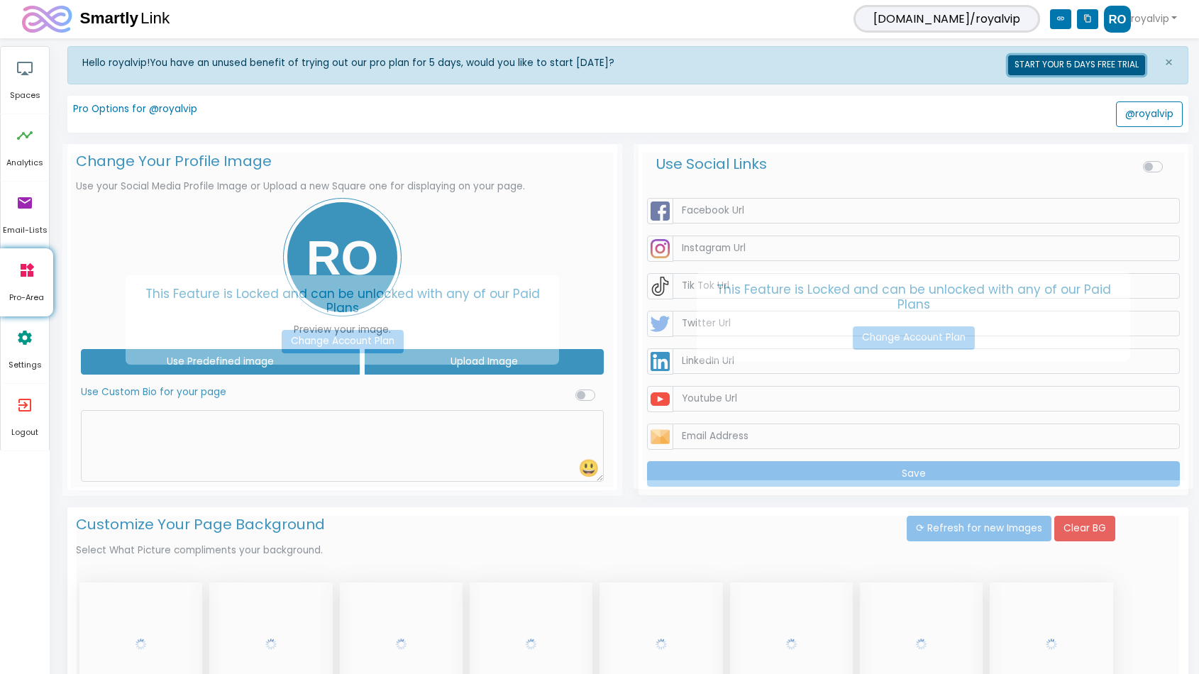
click at [1104, 65] on button "START YOUR 5 DAYS FREE TRIAL" at bounding box center [1076, 65] width 137 height 20
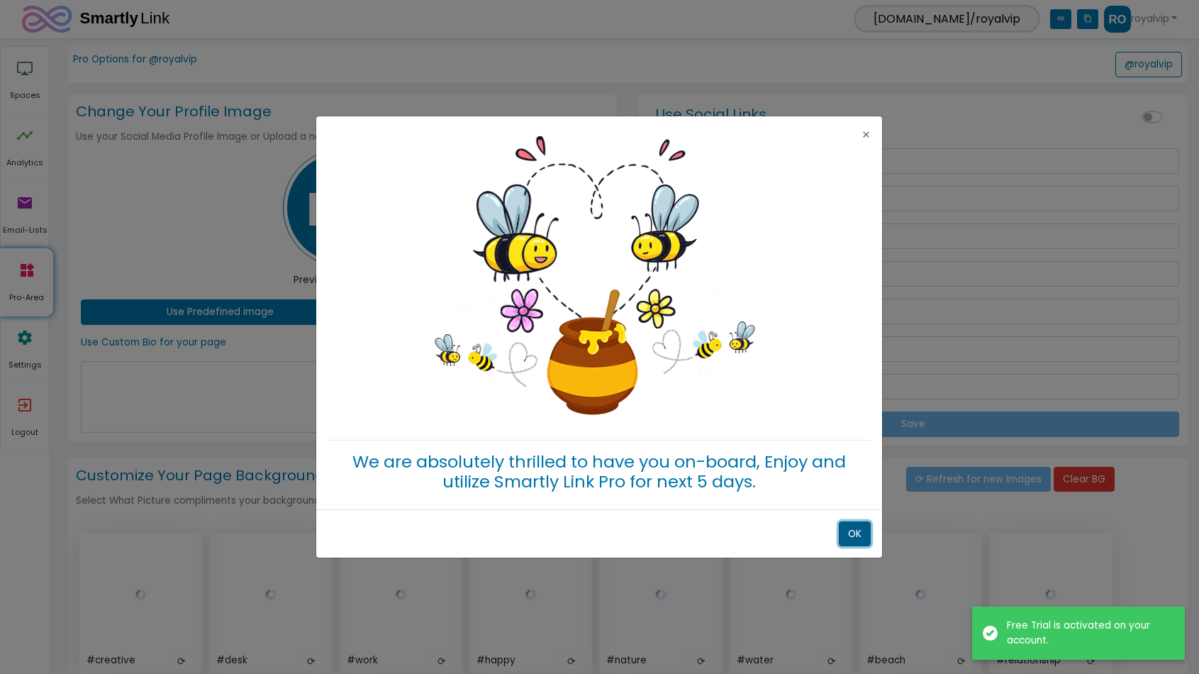
drag, startPoint x: 848, startPoint y: 533, endPoint x: 846, endPoint y: 506, distance: 27.0
click at [850, 533] on button "OK" at bounding box center [855, 534] width 32 height 26
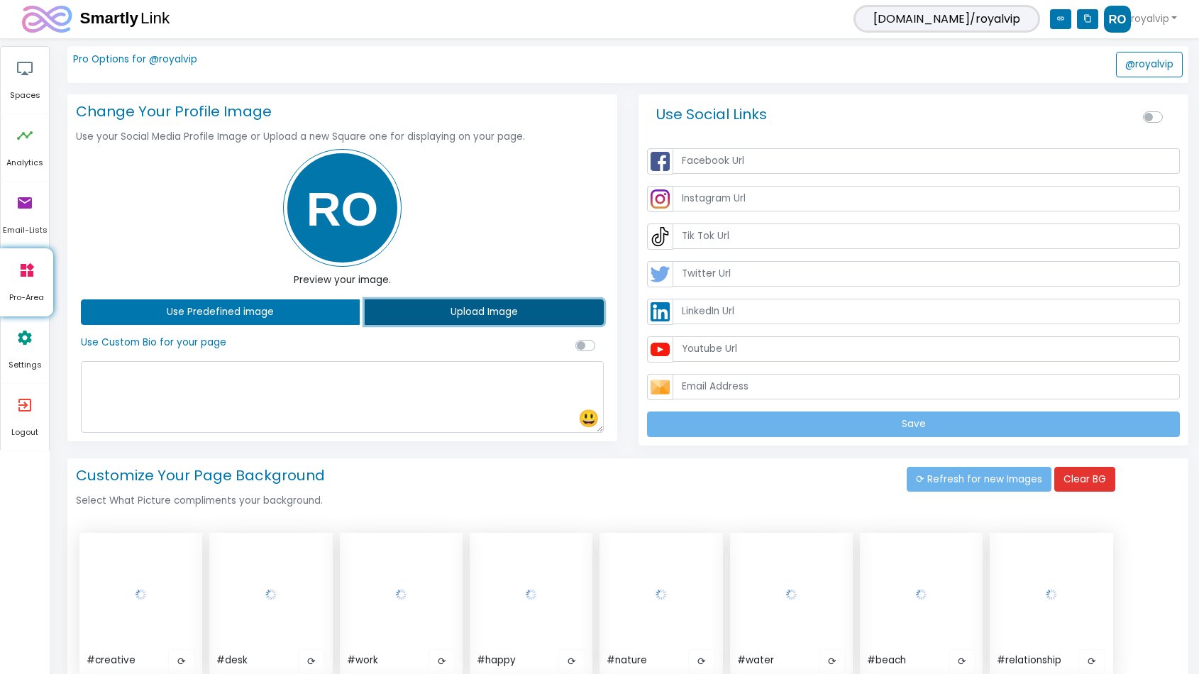
click at [497, 304] on button "Upload Image" at bounding box center [484, 312] width 239 height 26
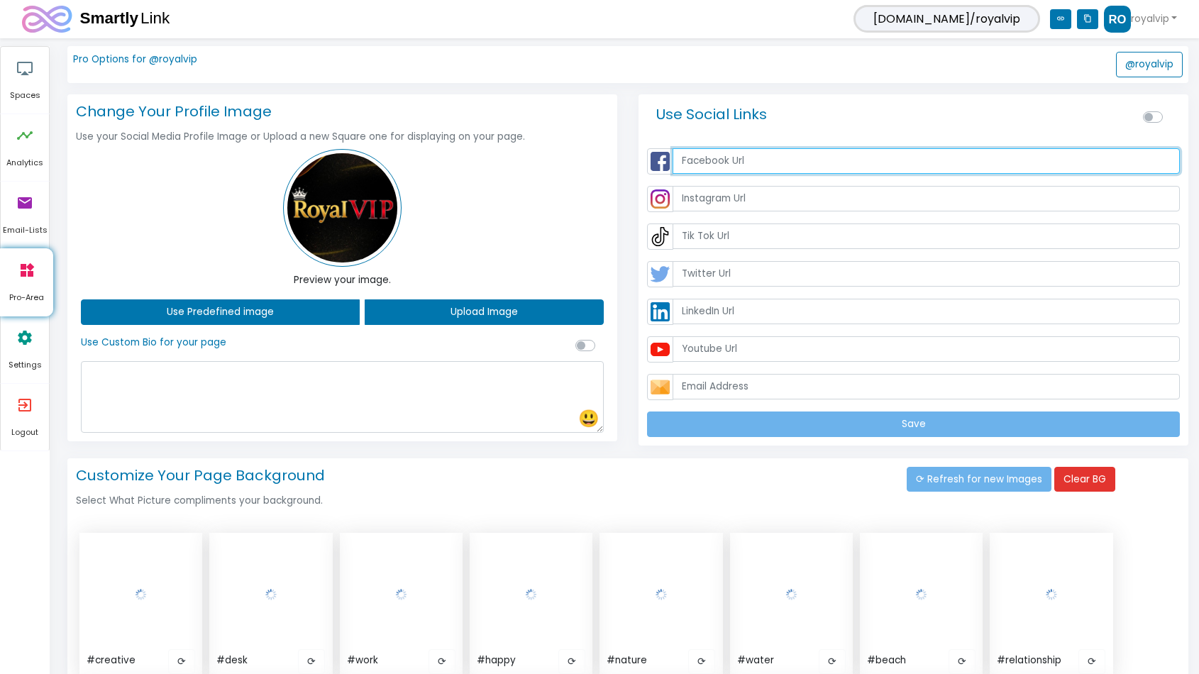
click at [807, 159] on input "text" at bounding box center [925, 161] width 507 height 26
paste input "https://www.facebook.com/royalvip.id"
type input "https://www.facebook.com/royalvip.id"
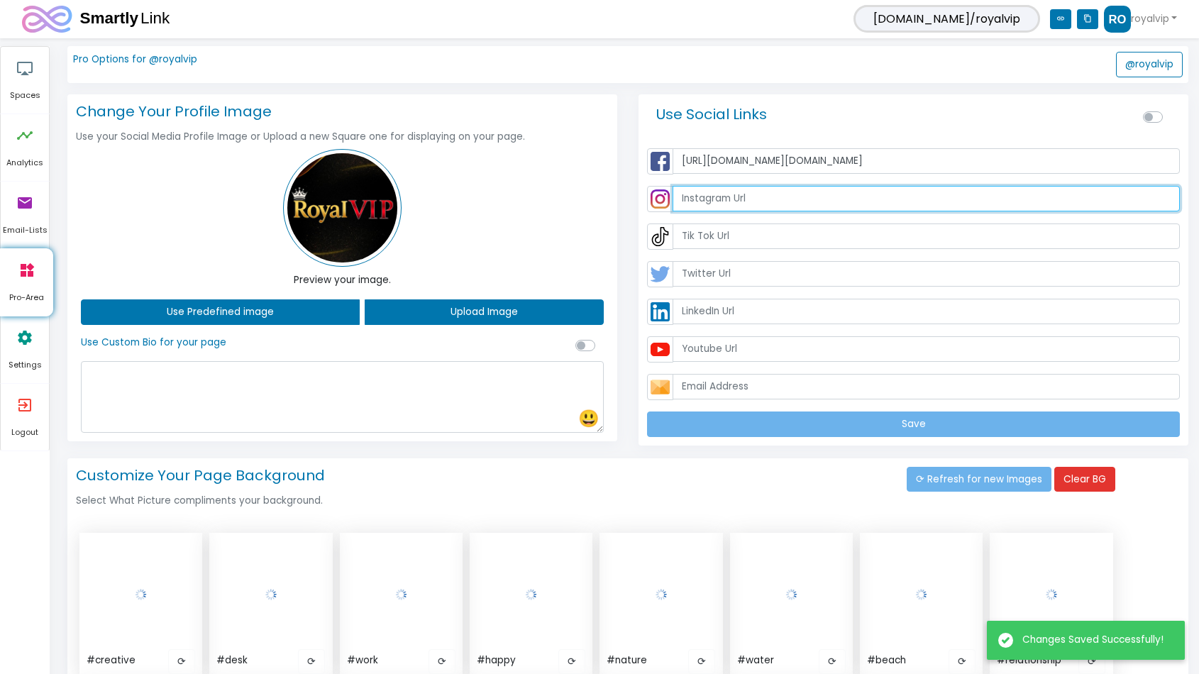
click at [750, 201] on input "text" at bounding box center [925, 199] width 507 height 26
paste input "https://www.instagram.com/royalvip.official/"
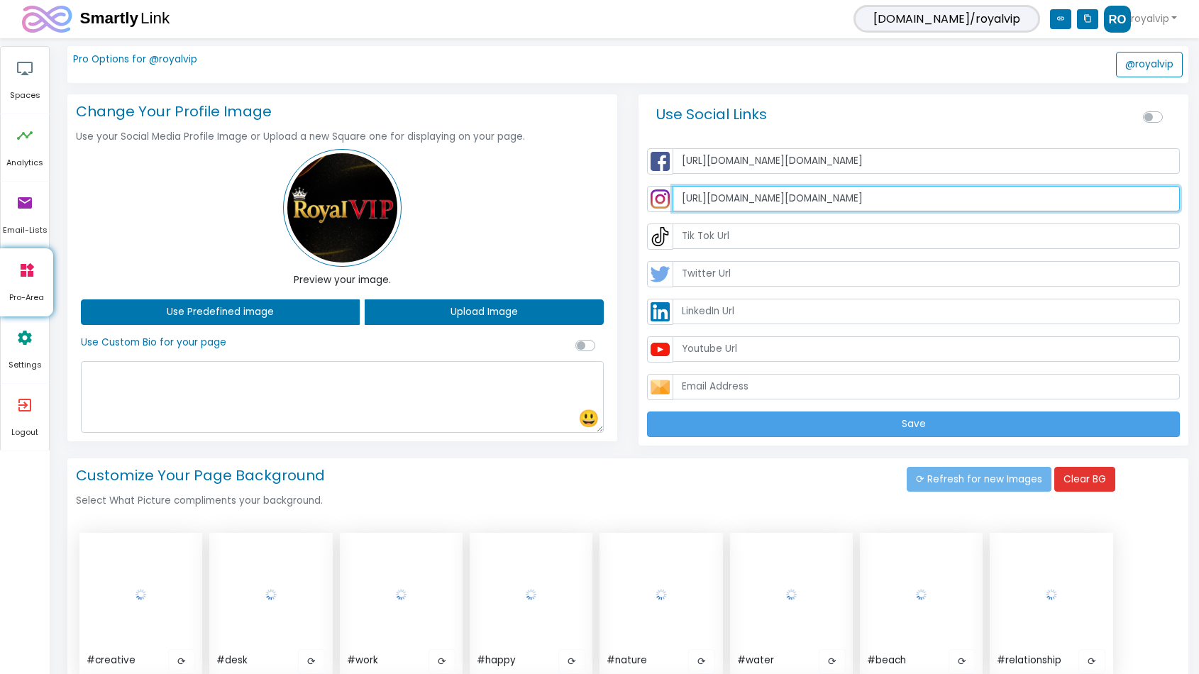
type input "https://www.instagram.com/royalvip.official/"
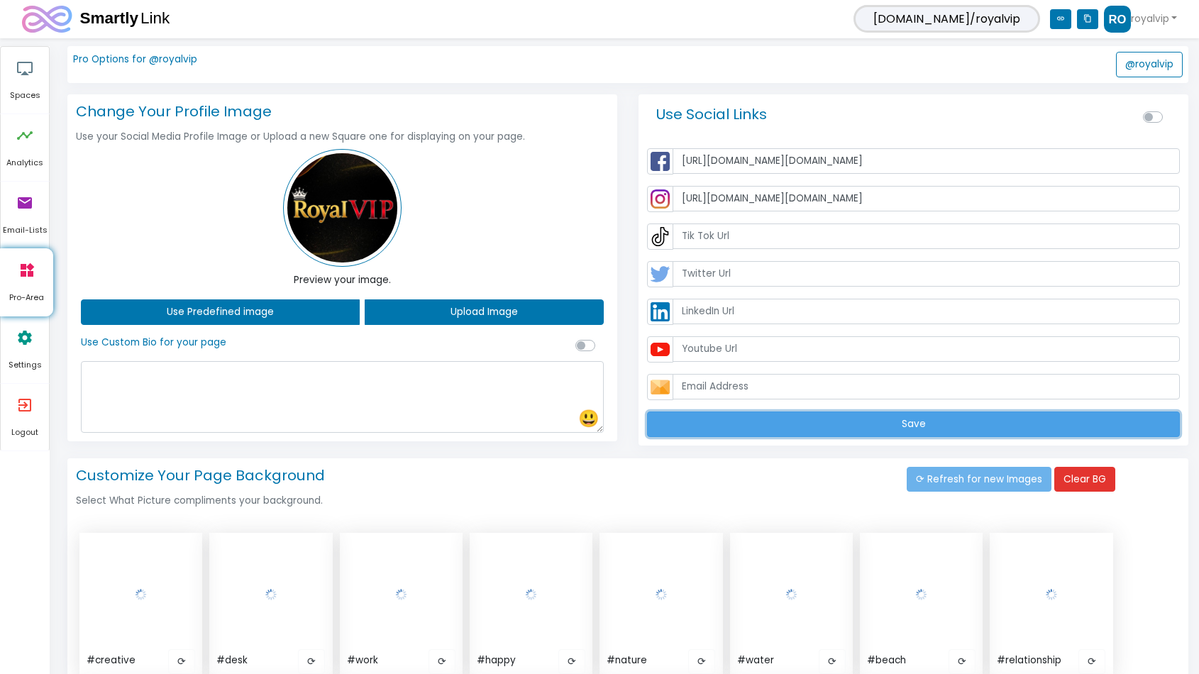
click at [728, 426] on button "Save" at bounding box center [913, 424] width 533 height 26
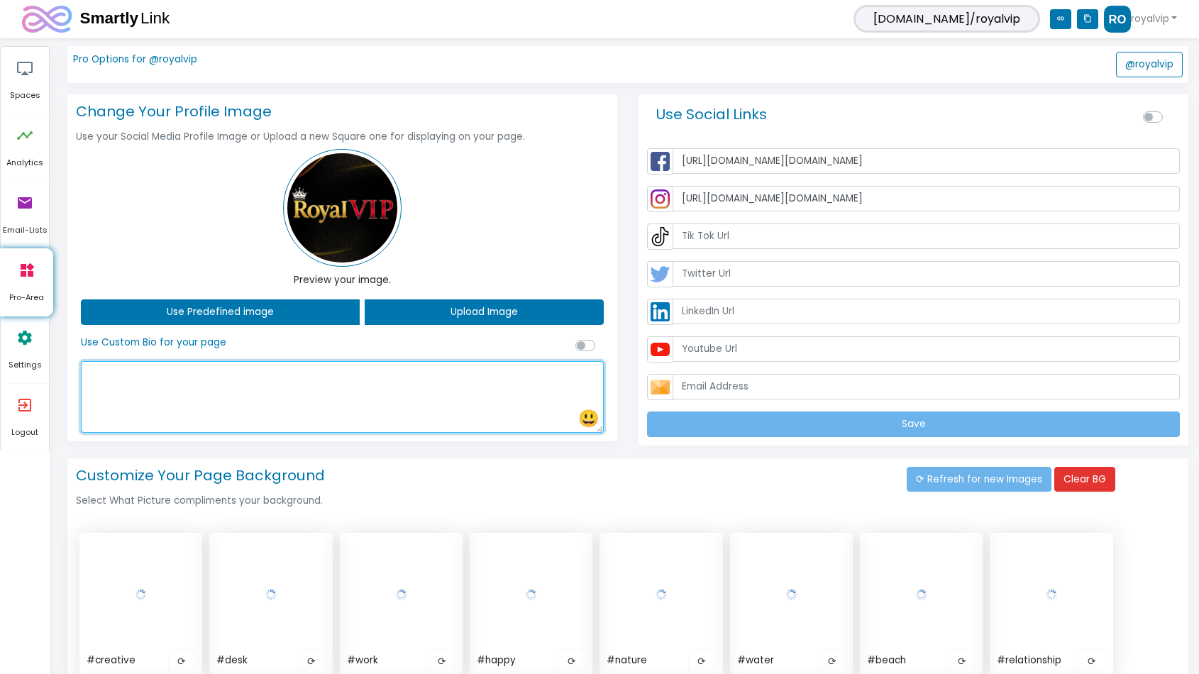
click at [153, 393] on textarea at bounding box center [342, 397] width 523 height 72
click at [86, 395] on textarea at bounding box center [342, 397] width 523 height 72
paste textarea "Kunjungi situs RoyalVIP sekarang juga untuk bisa menikmati serunya bermain slot…"
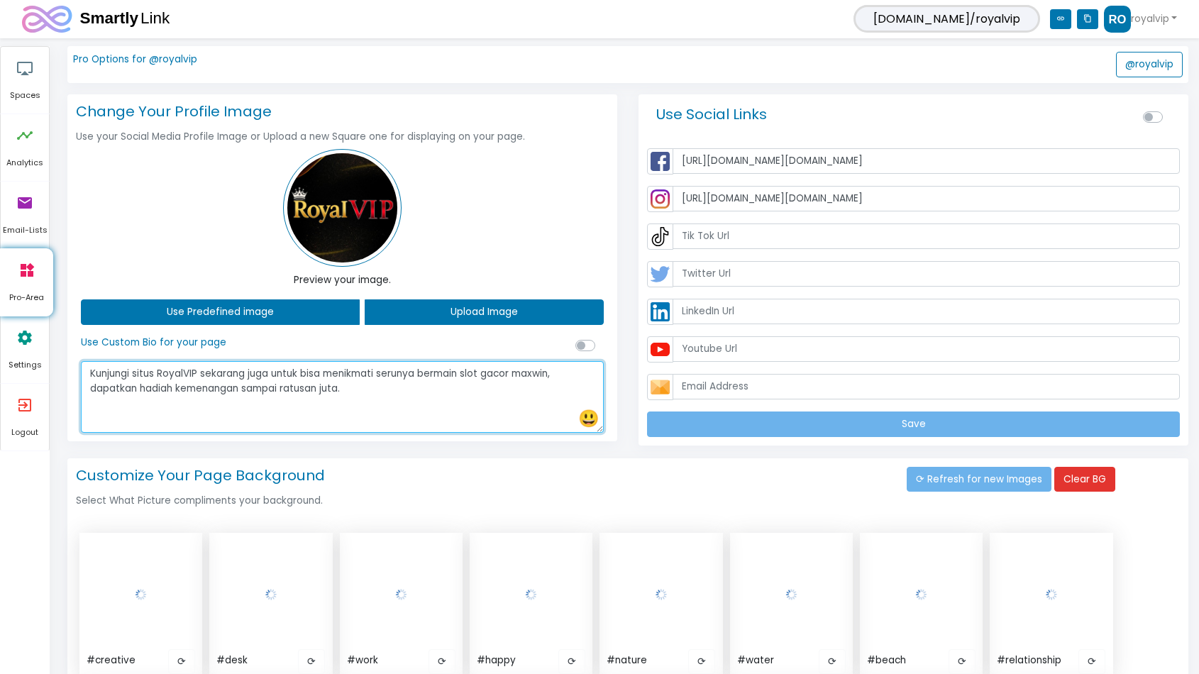
type textarea "Kunjungi situs RoyalVIP sekarang juga untuk bisa menikmati serunya bermain slot…"
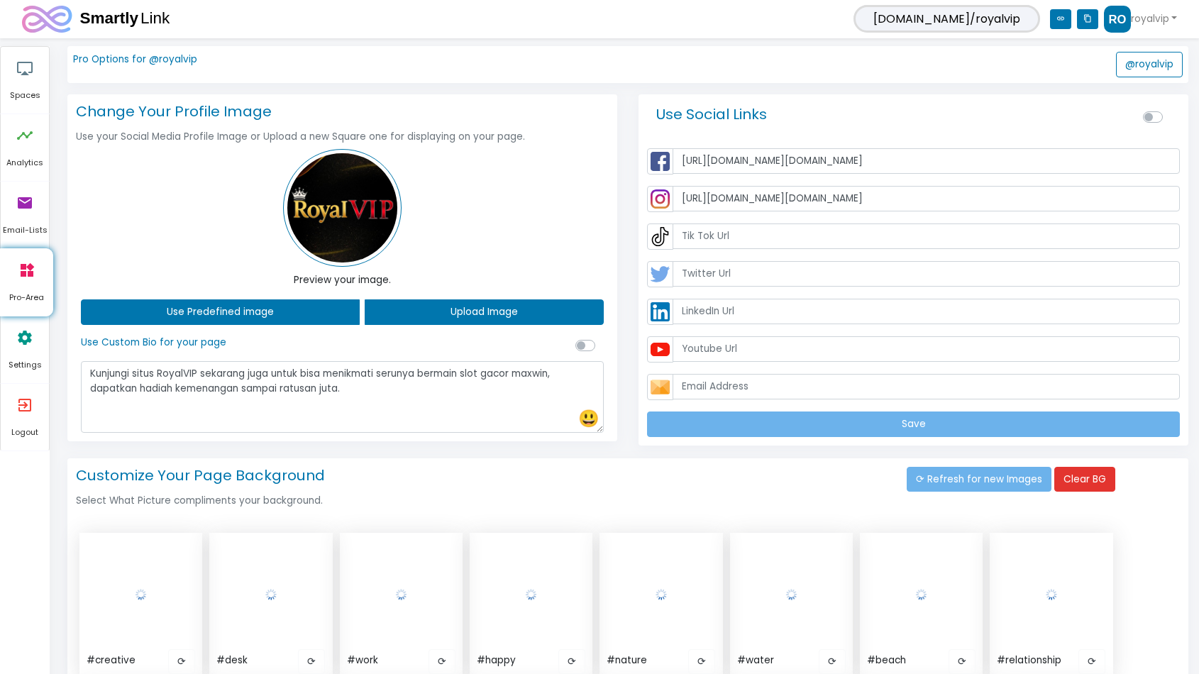
click at [489, 479] on h4 "Customize Your Page Background" at bounding box center [488, 472] width 836 height 23
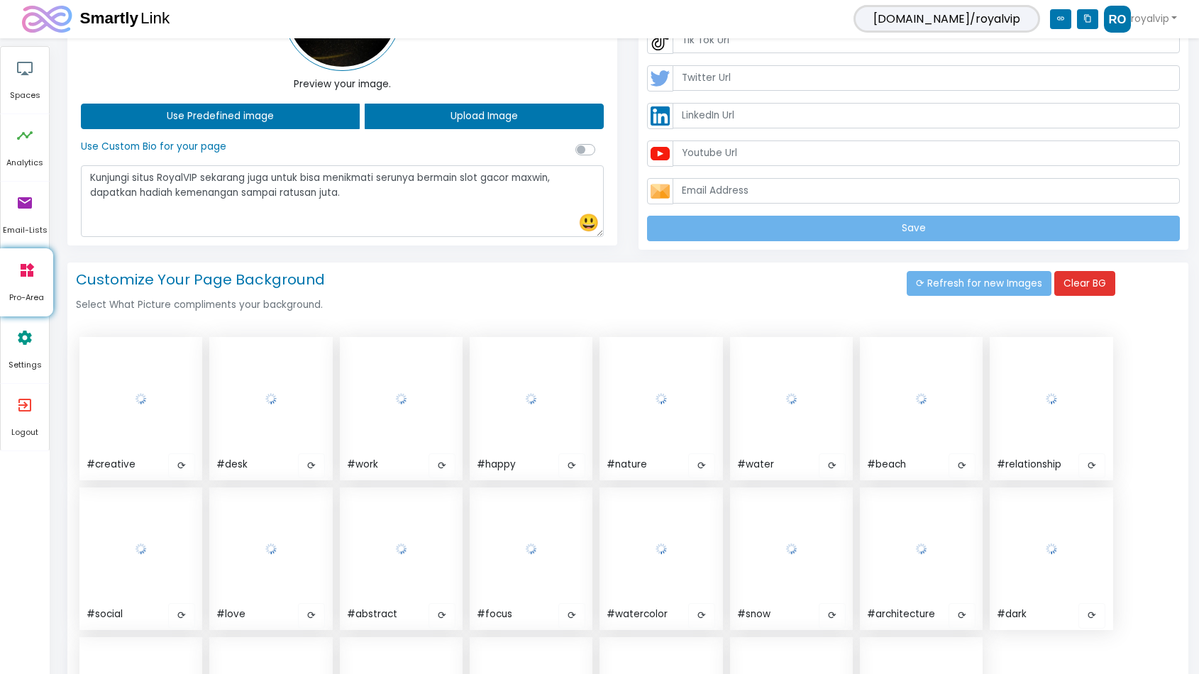
scroll to position [195, 0]
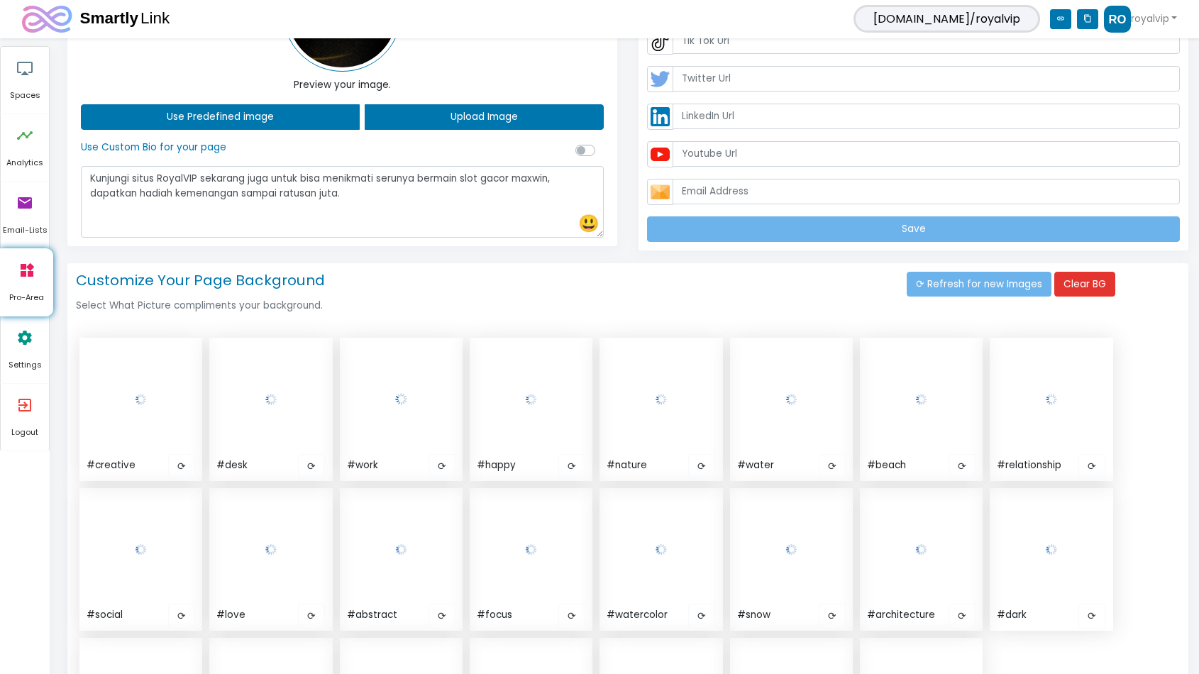
click at [409, 414] on img at bounding box center [401, 399] width 117 height 117
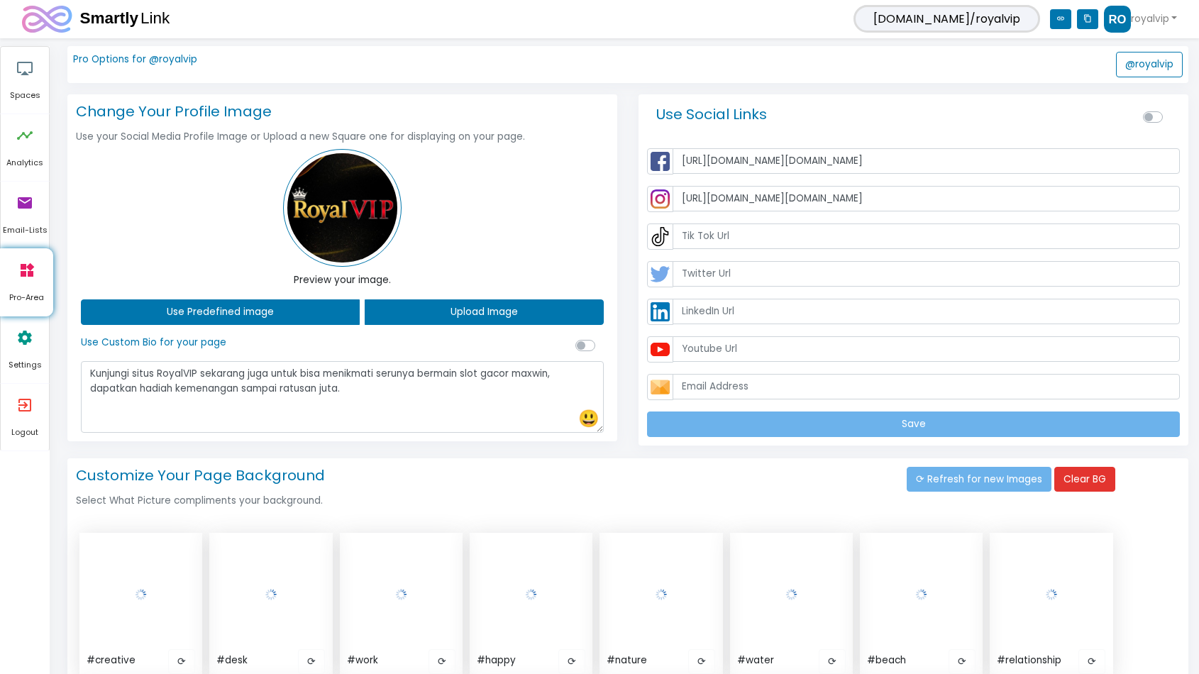
click at [601, 338] on label at bounding box center [601, 338] width 0 height 0
click at [581, 340] on input "checkbox" at bounding box center [580, 344] width 11 height 13
checkbox input "true"
click at [1168, 109] on label at bounding box center [1168, 109] width 0 height 0
click at [1147, 114] on input "checkbox" at bounding box center [1148, 115] width 11 height 13
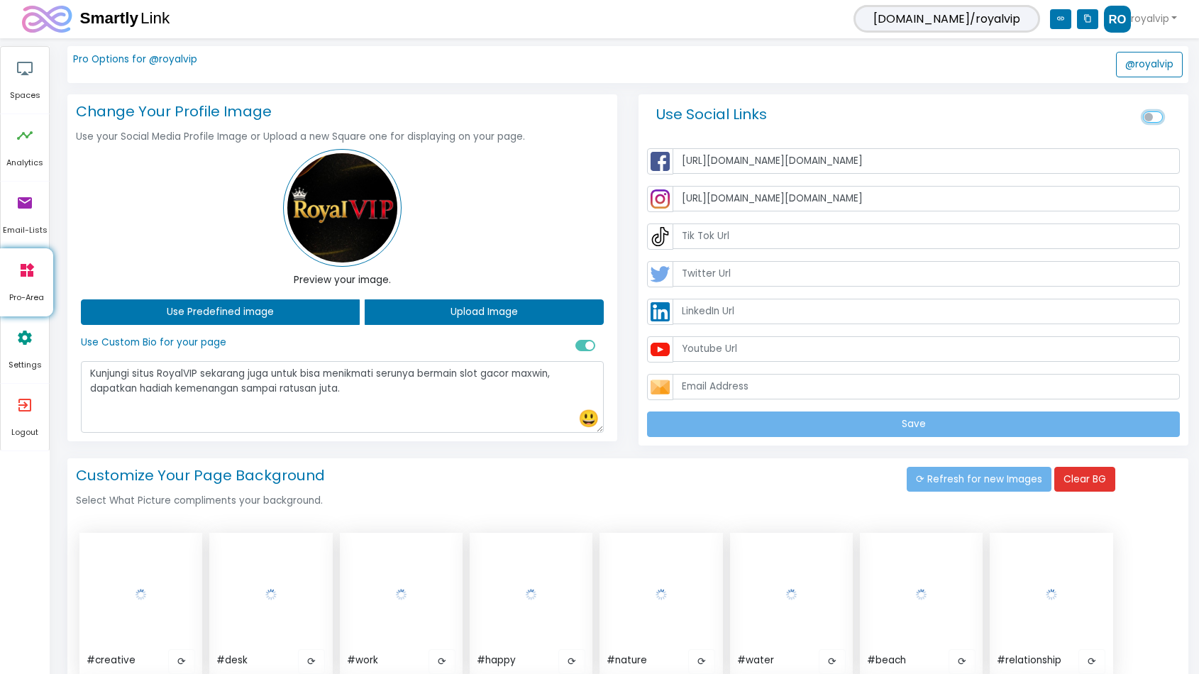
checkbox input "true"
click at [981, 485] on button "⟳ Refresh for new Images" at bounding box center [979, 480] width 145 height 26
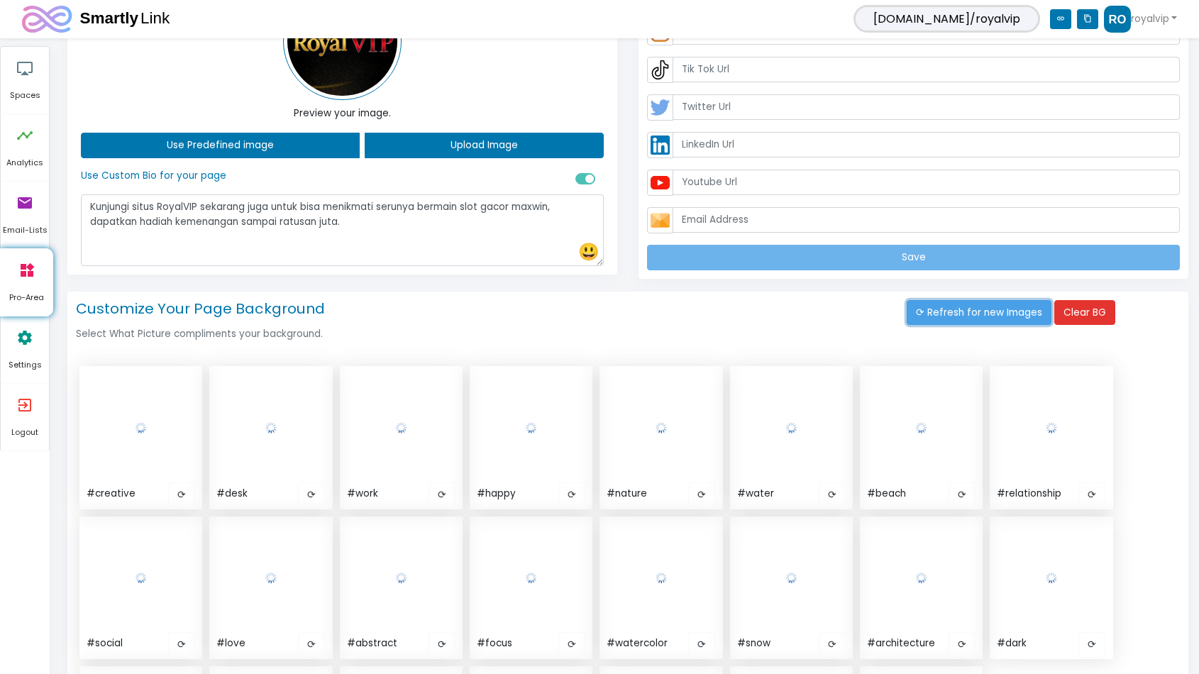
scroll to position [284, 0]
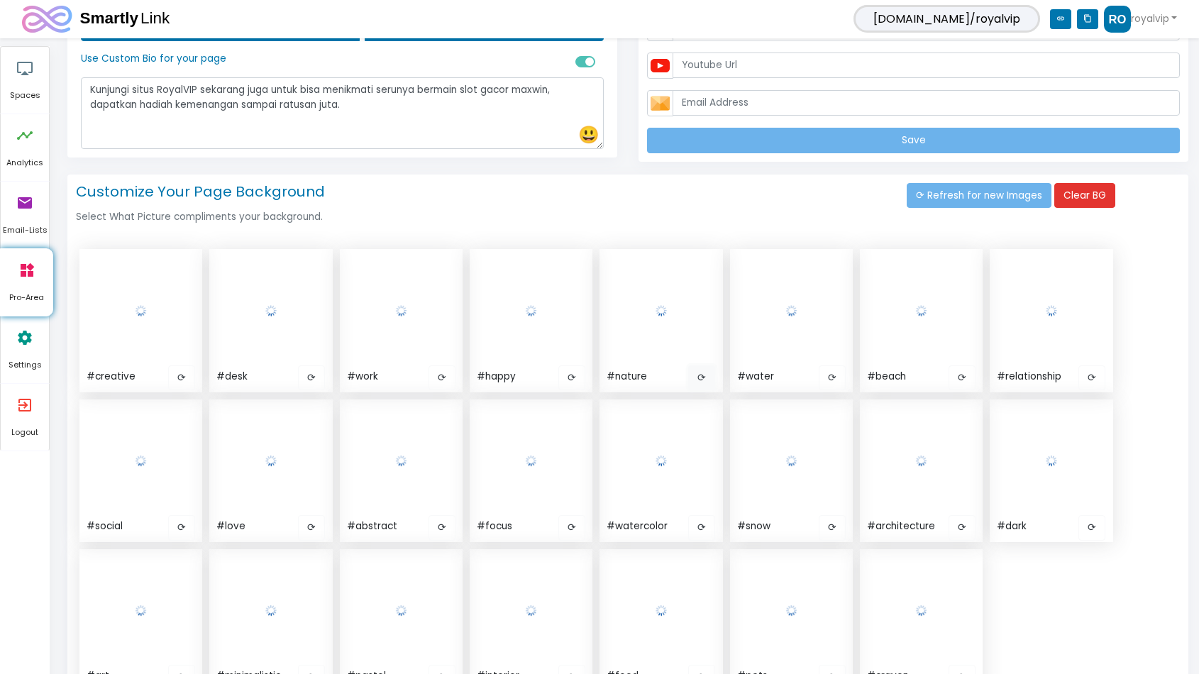
click at [701, 377] on button "⟳" at bounding box center [701, 378] width 27 height 26
click at [679, 321] on img at bounding box center [661, 311] width 117 height 117
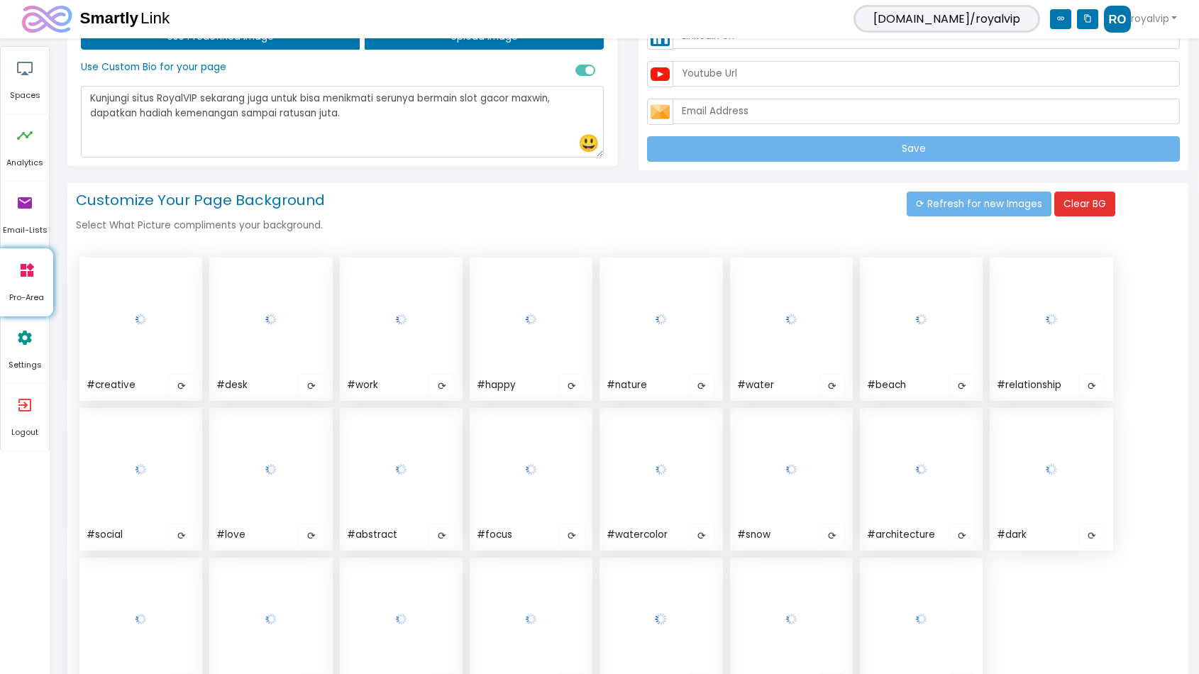
scroll to position [124, 0]
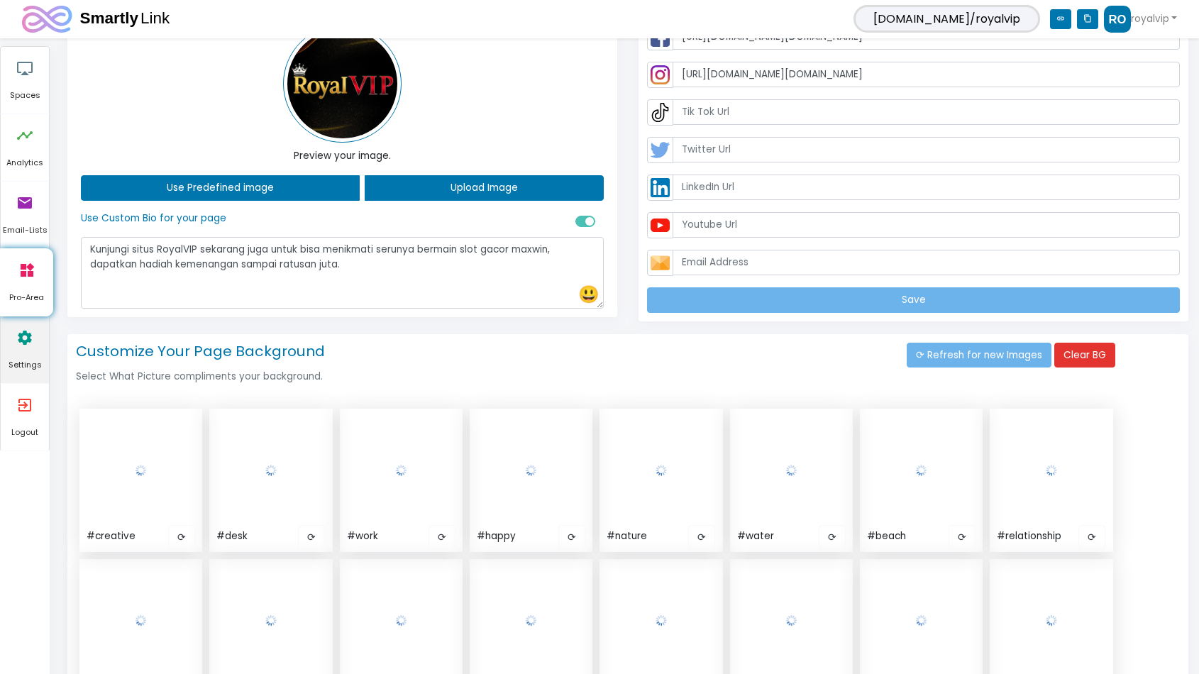
click at [40, 342] on link "settings Settings" at bounding box center [25, 349] width 48 height 67
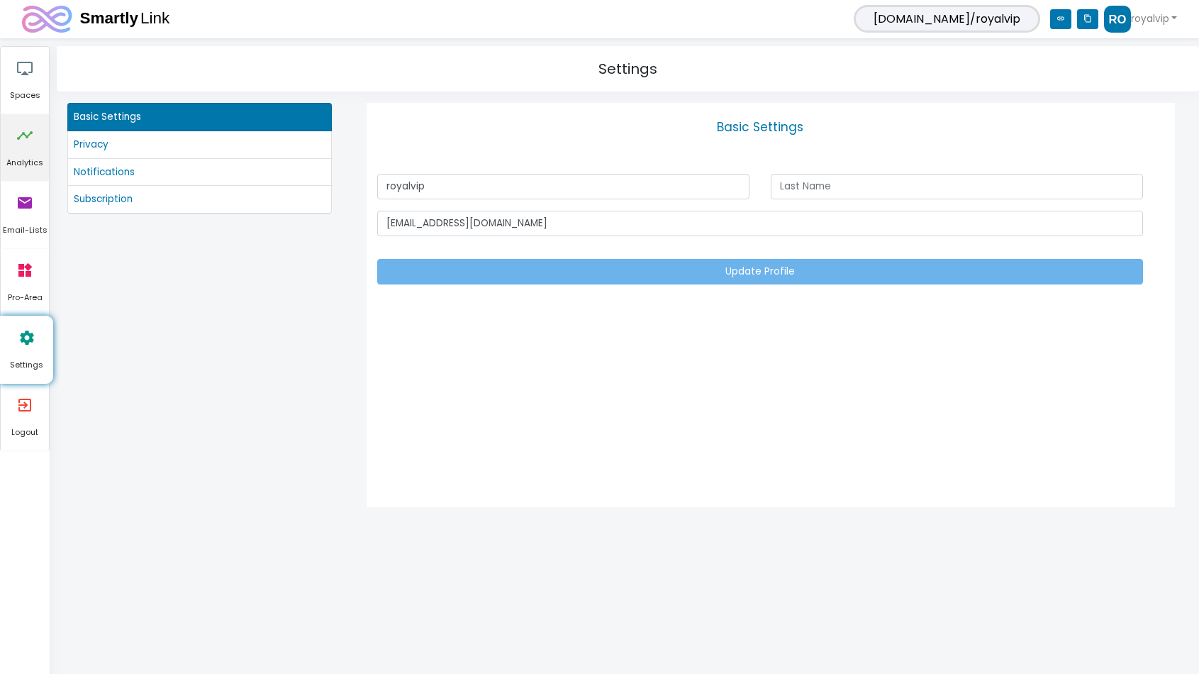
click at [31, 145] on icon "timeline" at bounding box center [24, 135] width 17 height 43
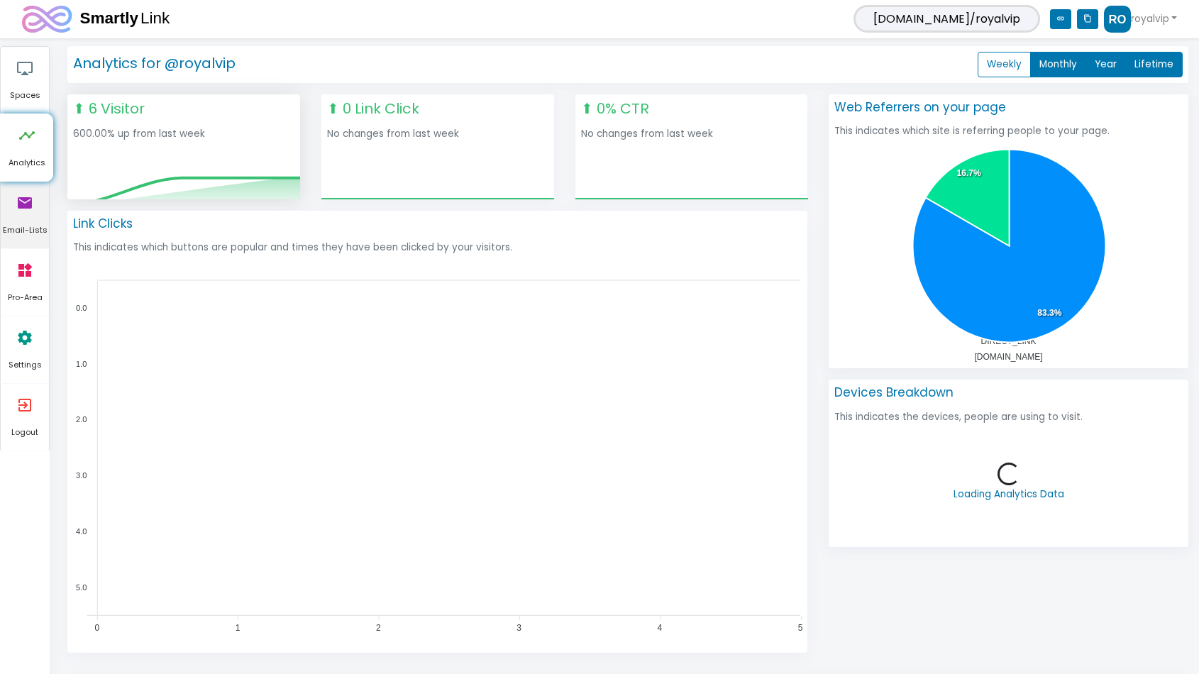
click at [14, 209] on link "email Email-Lists" at bounding box center [25, 215] width 48 height 67
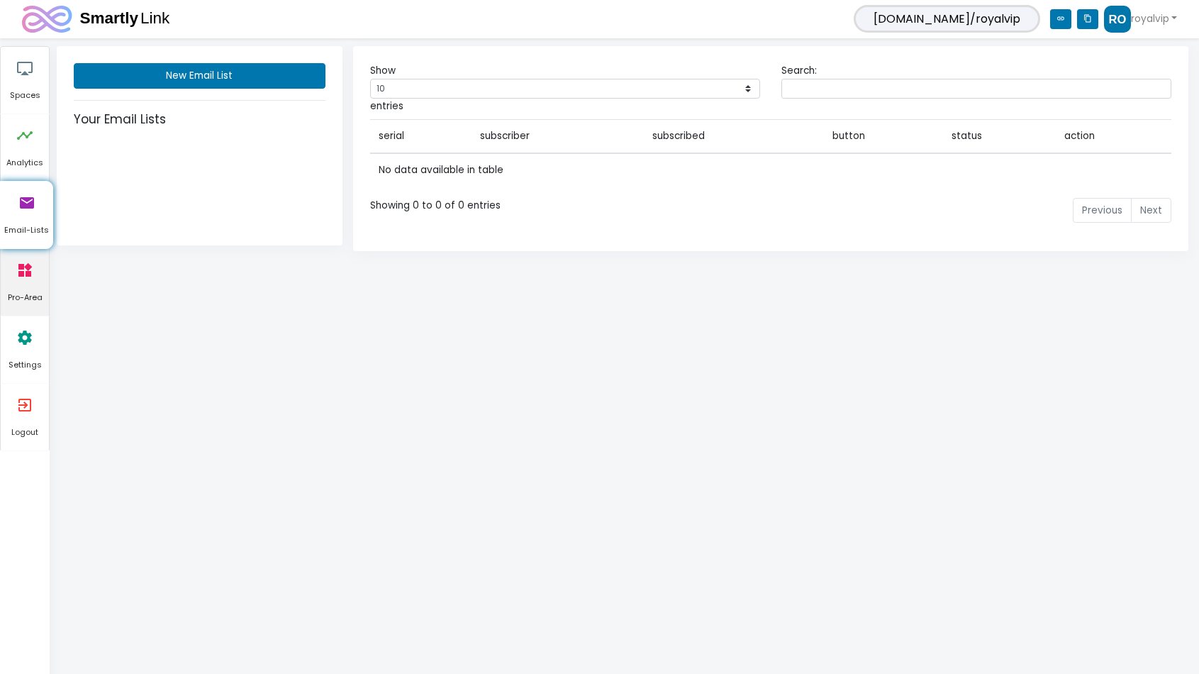
click at [28, 282] on icon "widgets" at bounding box center [24, 270] width 17 height 43
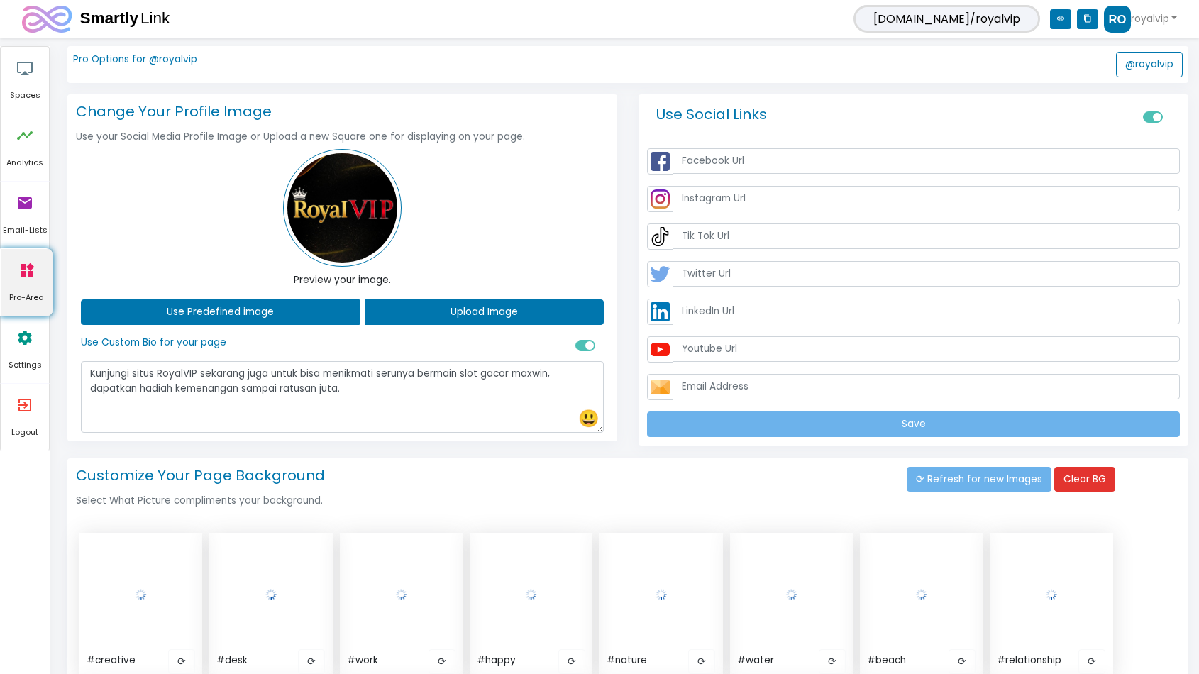
type input "https://www.facebook.com/royalvip.id"
type input "https://www.instagram.com/royalvip.official/"
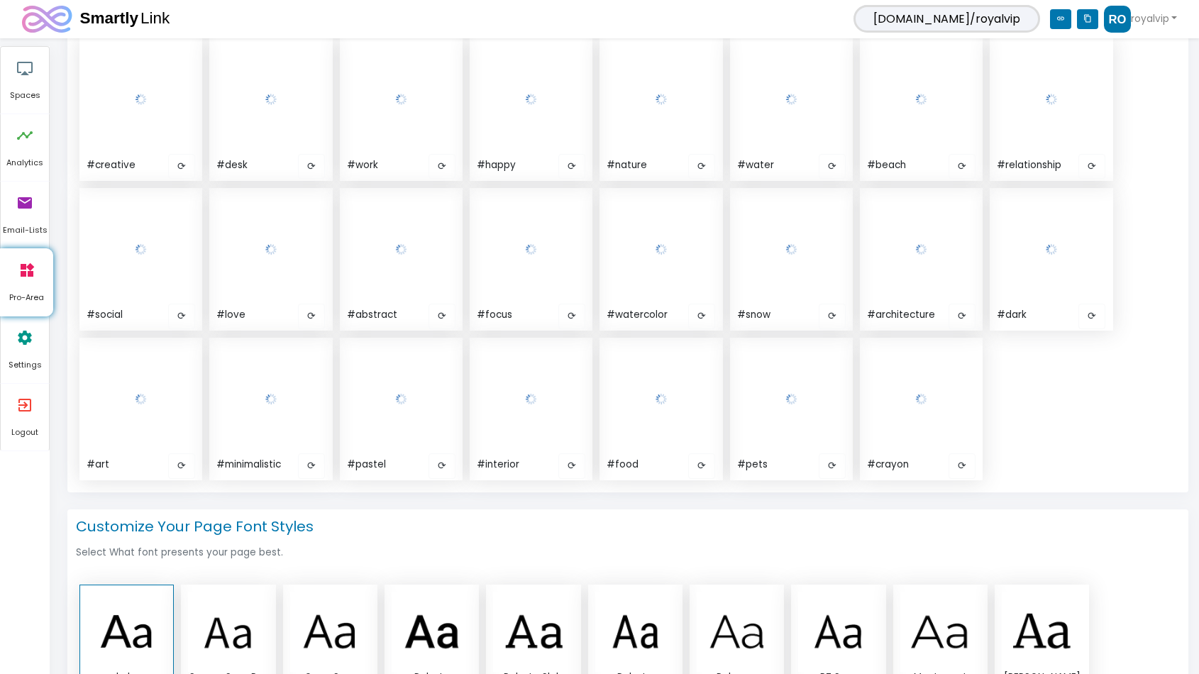
scroll to position [497, 0]
click at [1068, 263] on img at bounding box center [1051, 247] width 117 height 117
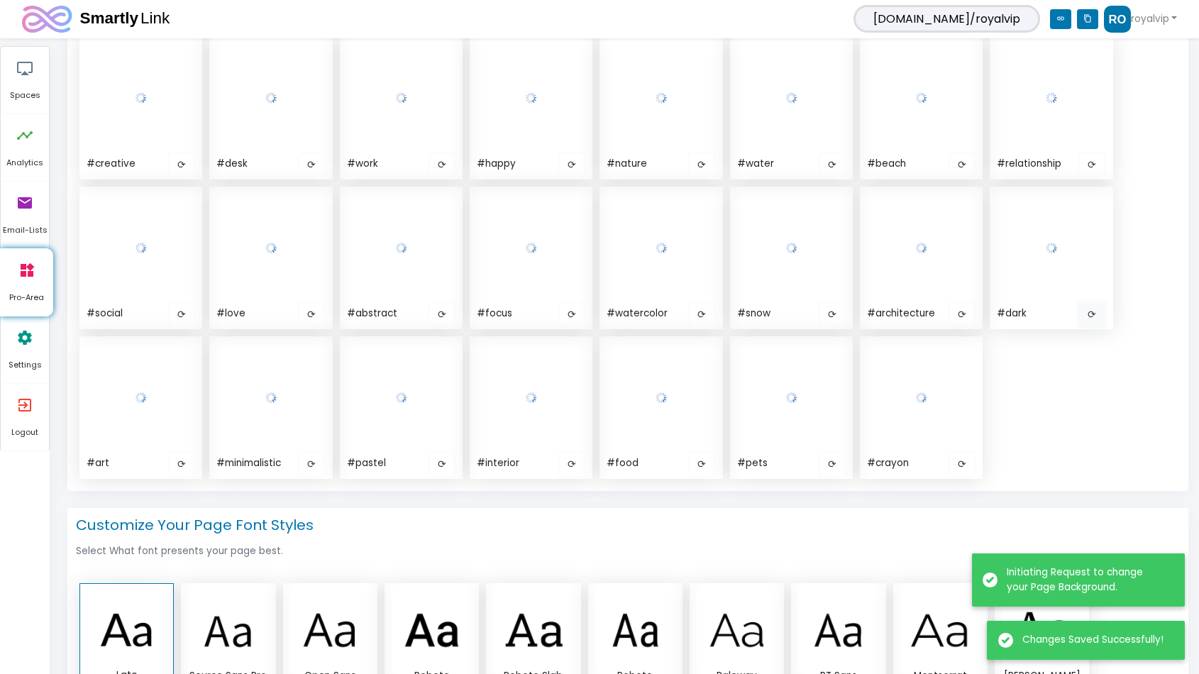
click at [1094, 320] on button "⟳" at bounding box center [1091, 315] width 27 height 26
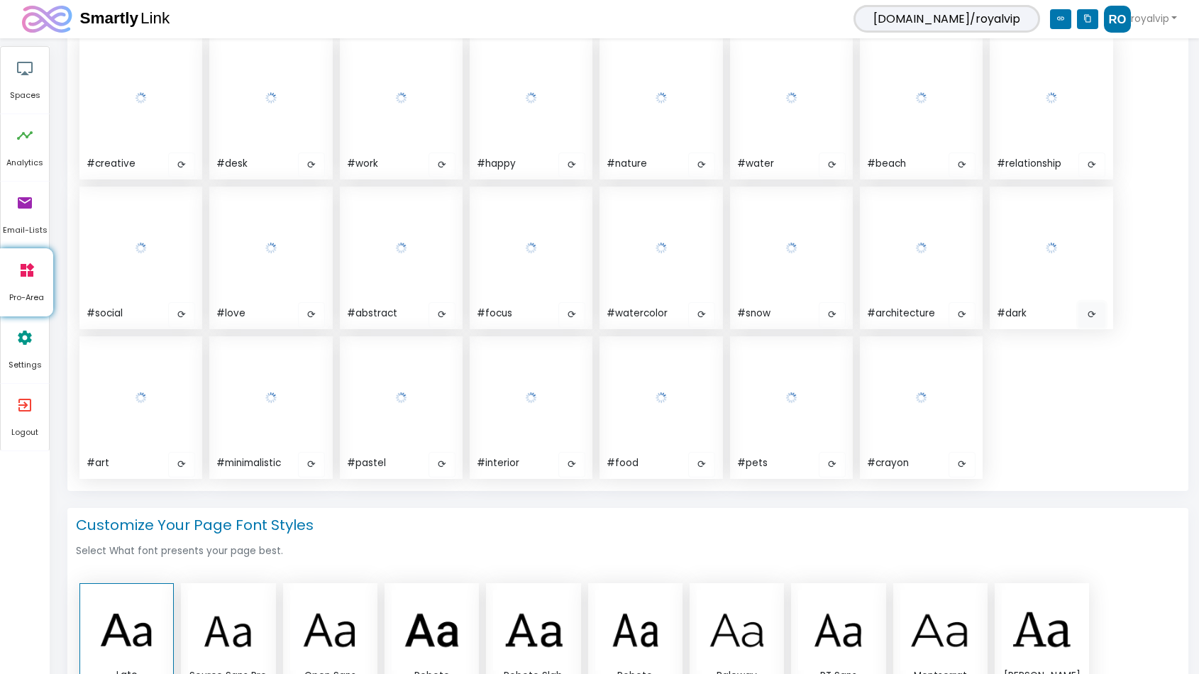
click at [1094, 320] on button "⟳" at bounding box center [1091, 315] width 27 height 26
click at [1153, 18] on link "royalvip" at bounding box center [1140, 19] width 73 height 27
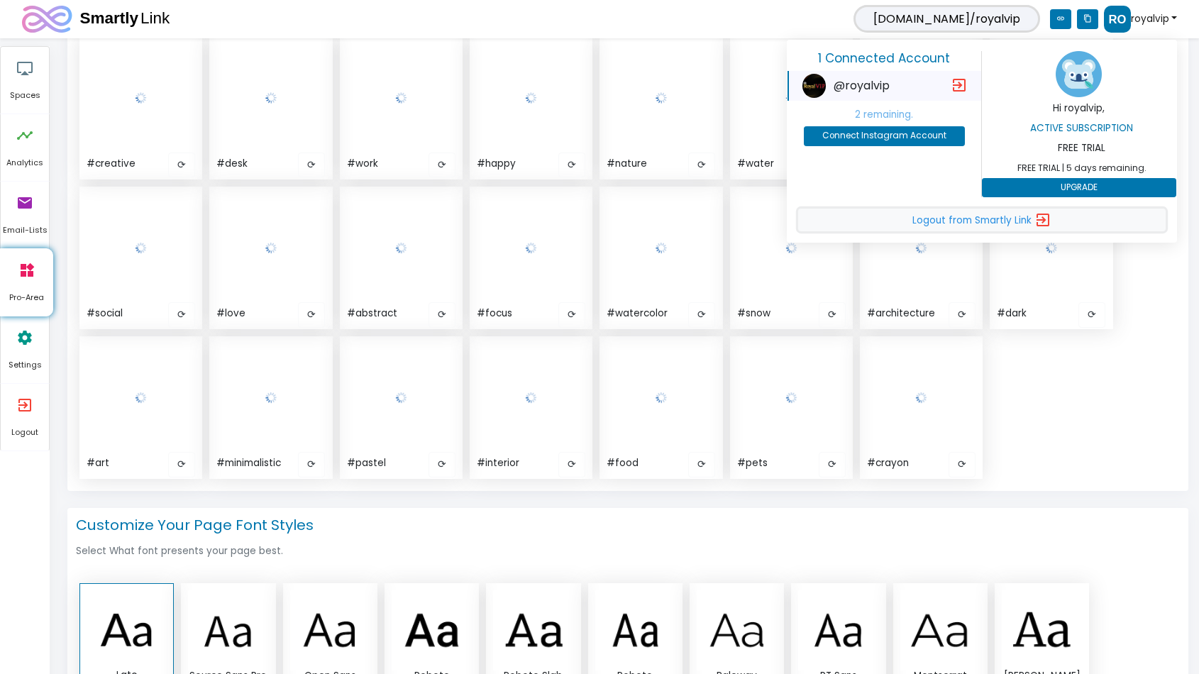
click at [1038, 218] on icon "exit_to_app" at bounding box center [1042, 219] width 17 height 17
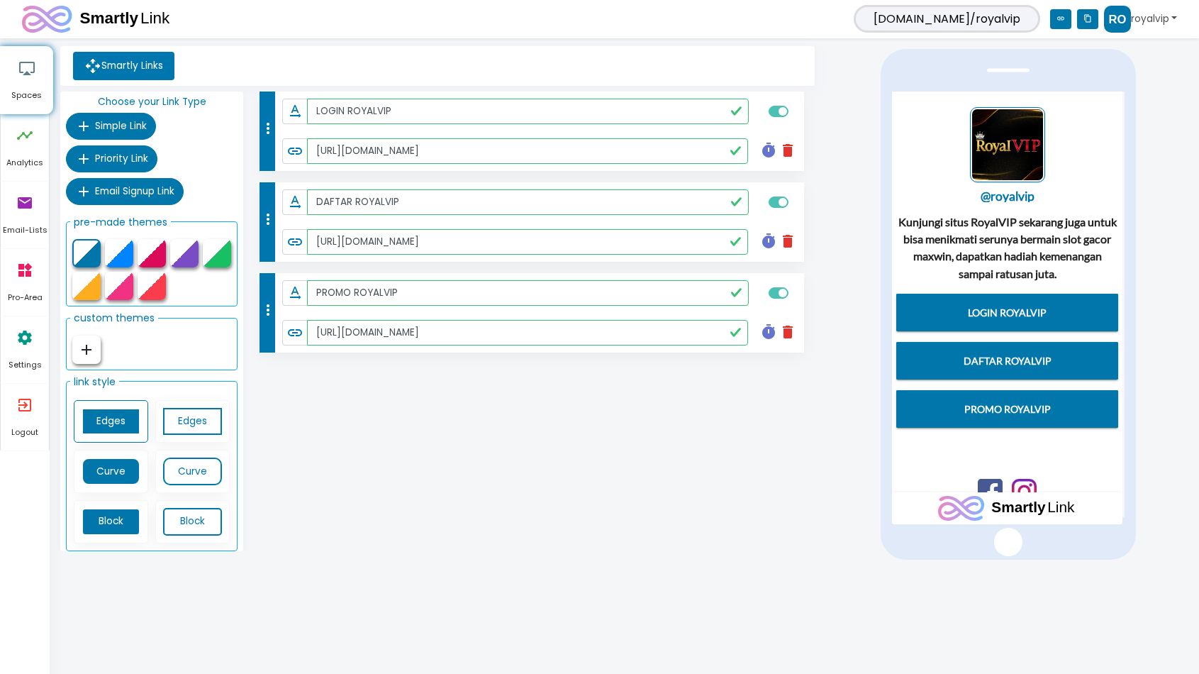
click at [1157, 13] on link "royalvip" at bounding box center [1140, 19] width 73 height 27
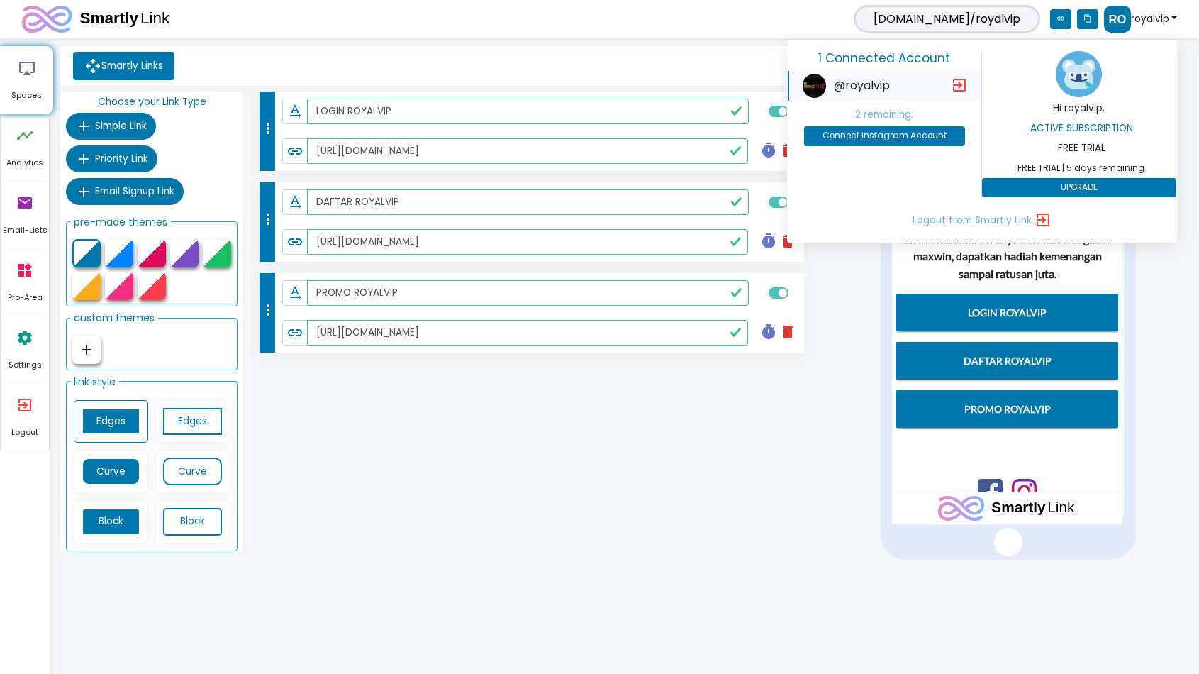
click at [599, 399] on div "more_vert text_rotation_none LOGIN ROYALVIP link https://www.royalvipar.com/ ti…" at bounding box center [532, 324] width 571 height 465
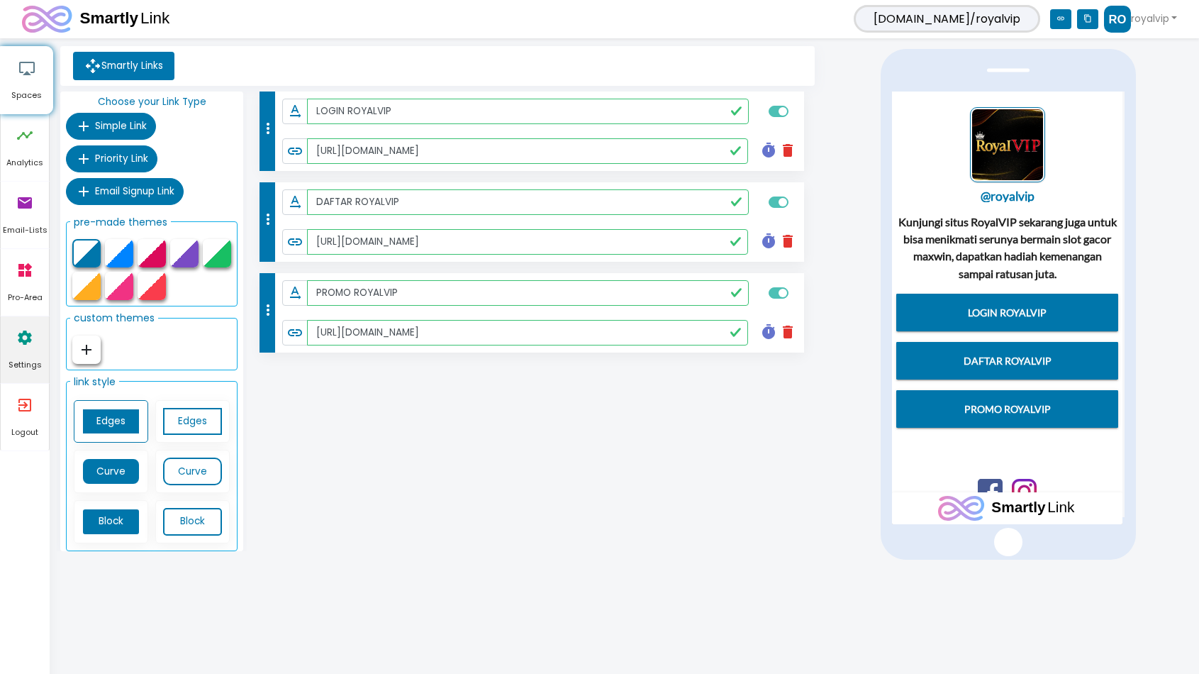
click at [24, 338] on icon "settings" at bounding box center [24, 337] width 17 height 43
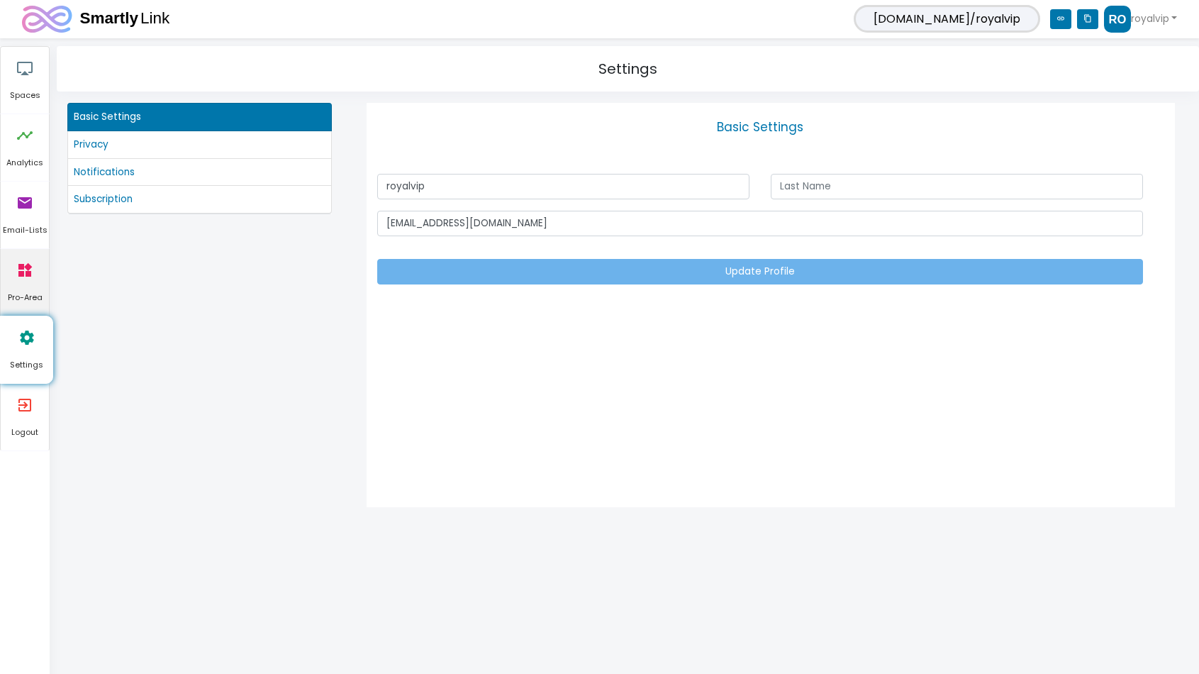
click at [19, 292] on span "Pro-Area" at bounding box center [25, 298] width 48 height 13
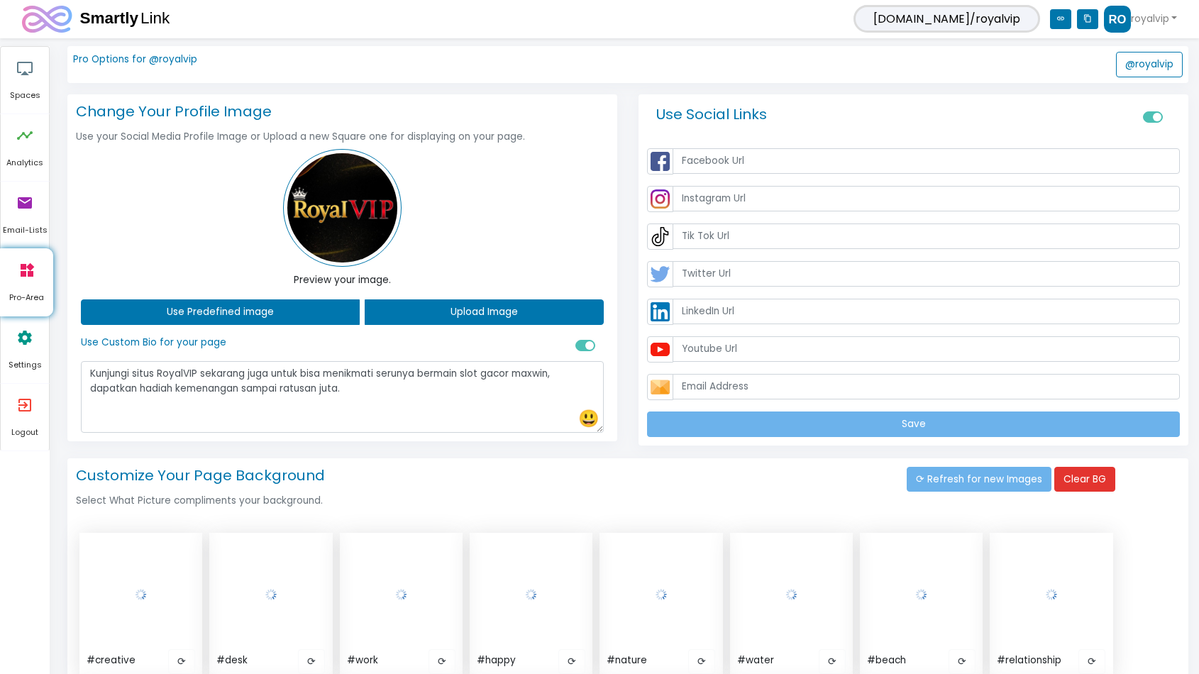
type input "https://www.facebook.com/royalvip.id"
type input "https://www.instagram.com/royalvip.official/"
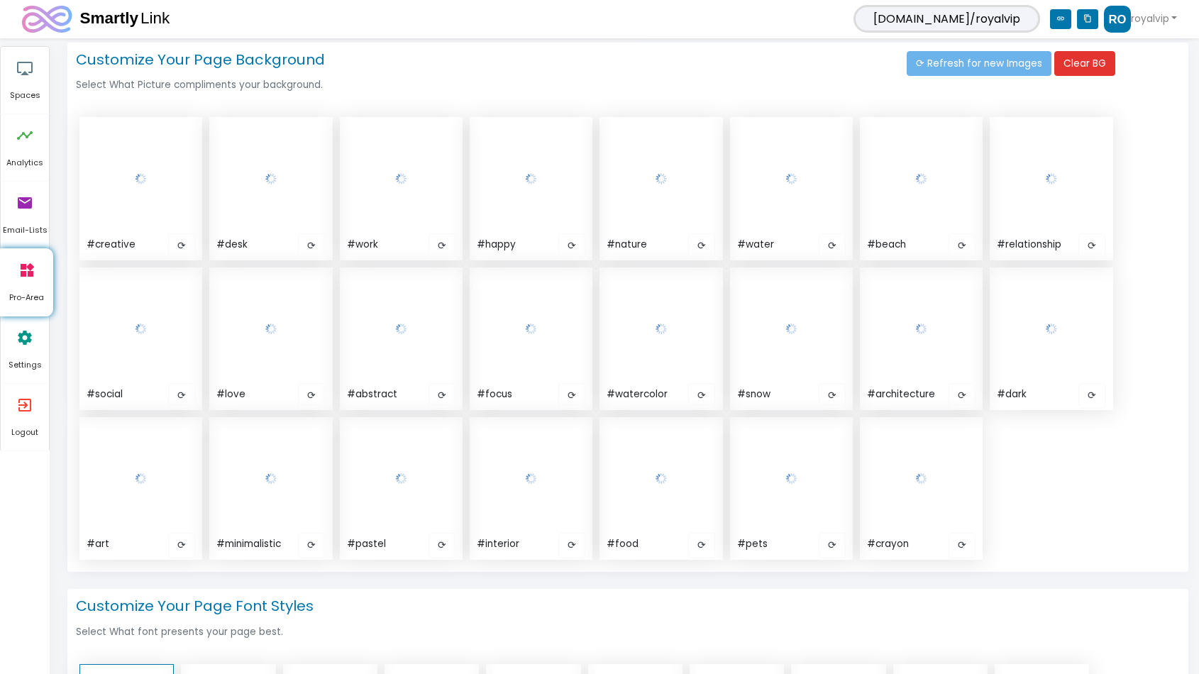
scroll to position [213, 0]
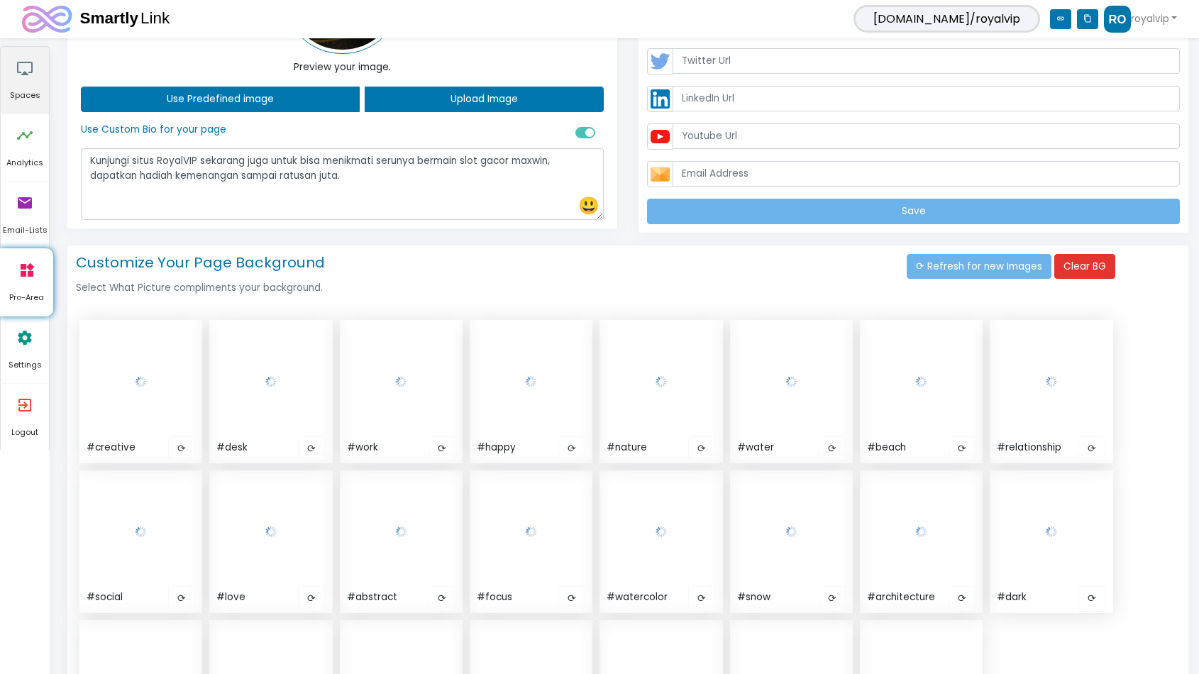
click at [24, 80] on icon "airplay" at bounding box center [24, 68] width 17 height 43
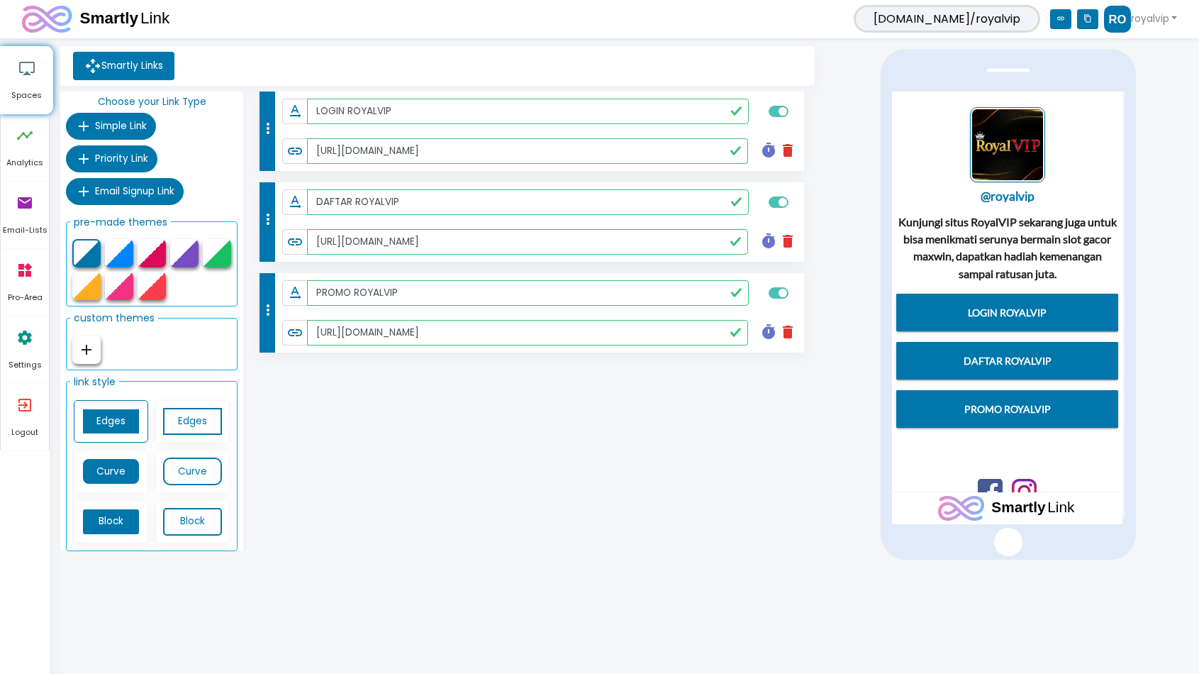
click at [151, 254] on div at bounding box center [152, 253] width 28 height 28
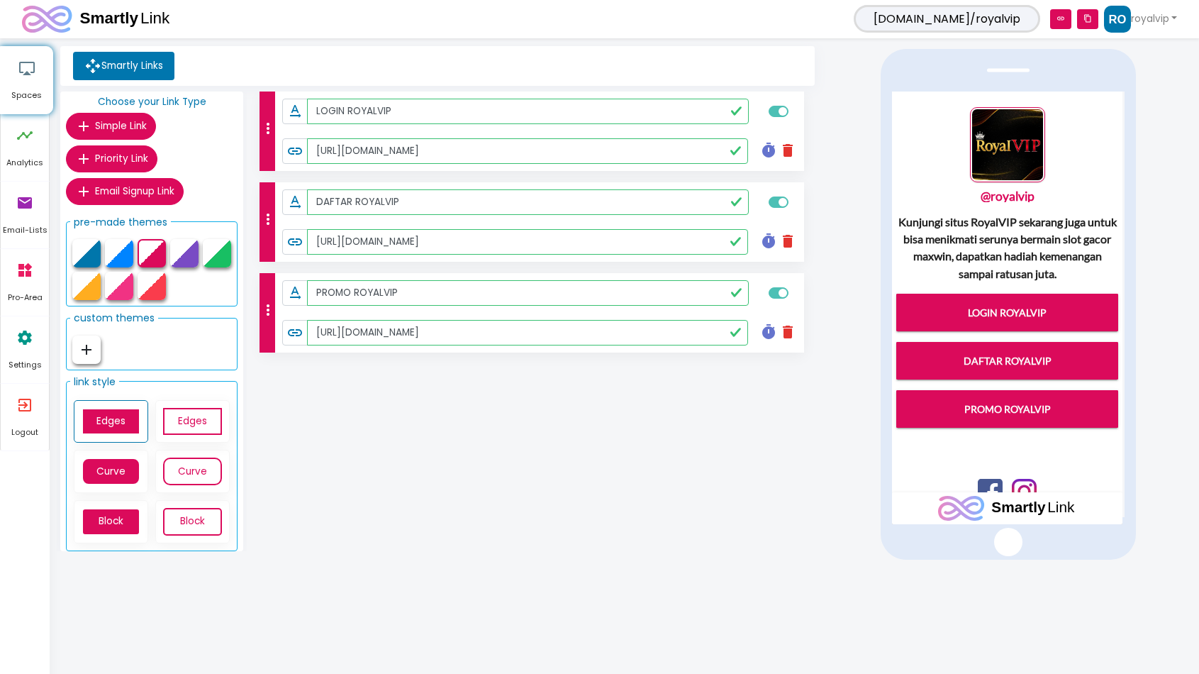
click at [128, 289] on div at bounding box center [119, 286] width 28 height 28
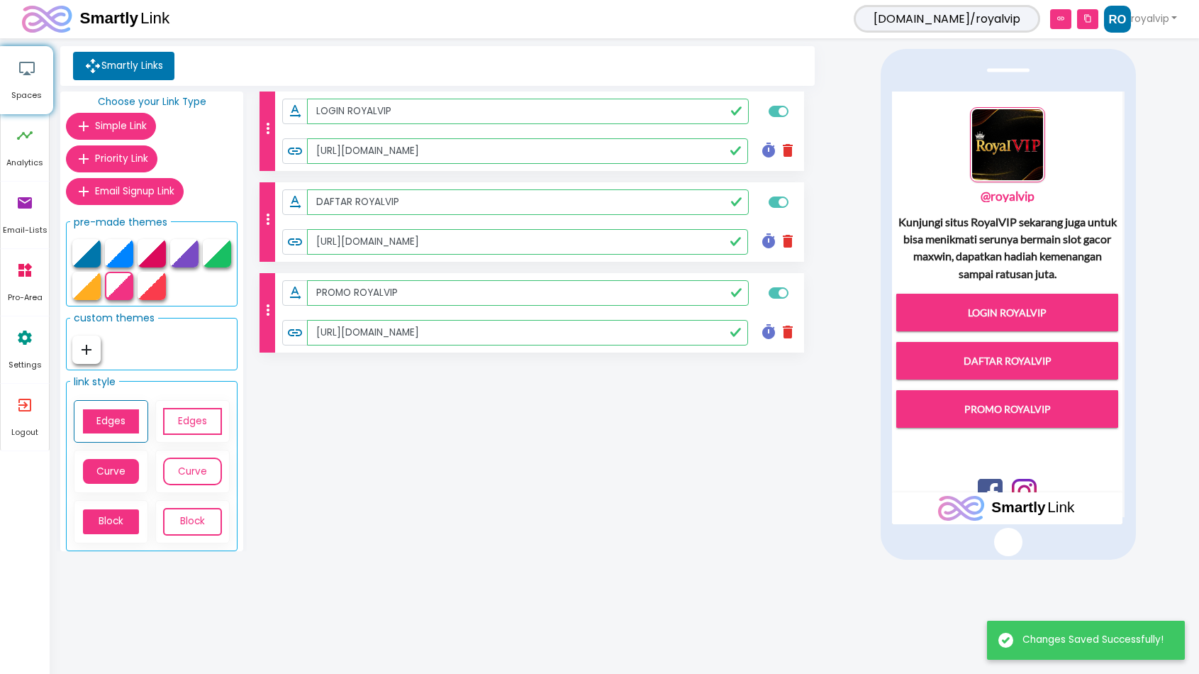
click at [155, 255] on div at bounding box center [152, 253] width 28 height 28
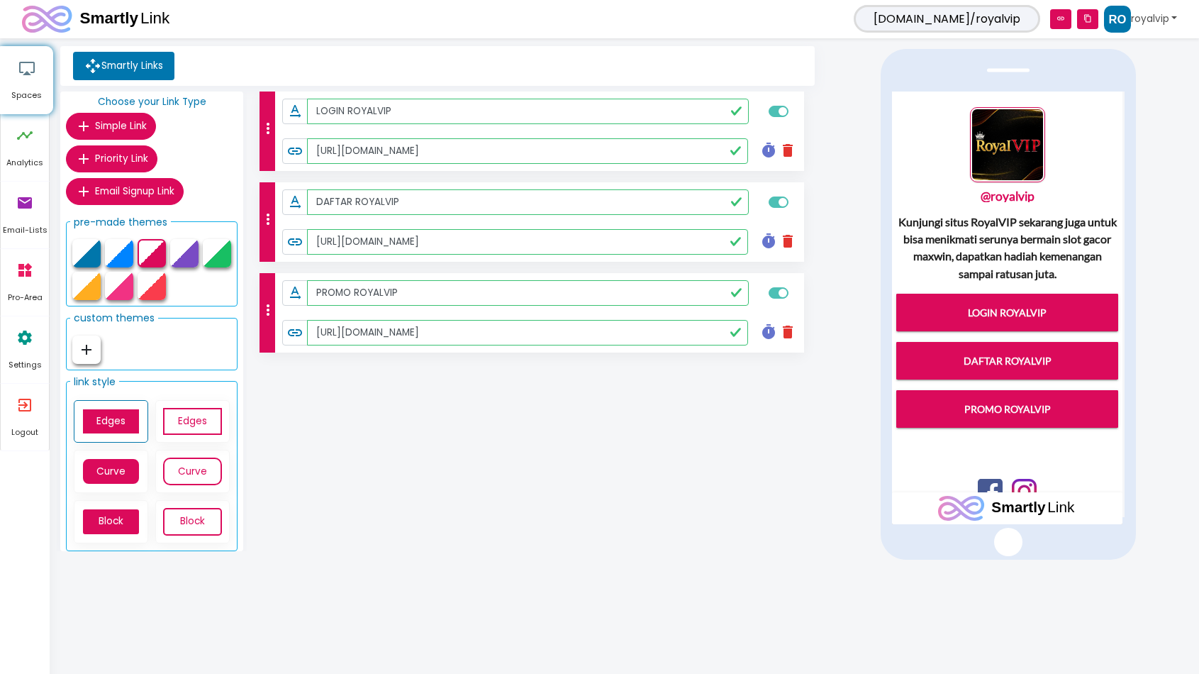
click at [1155, 18] on link "royalvip" at bounding box center [1140, 19] width 73 height 27
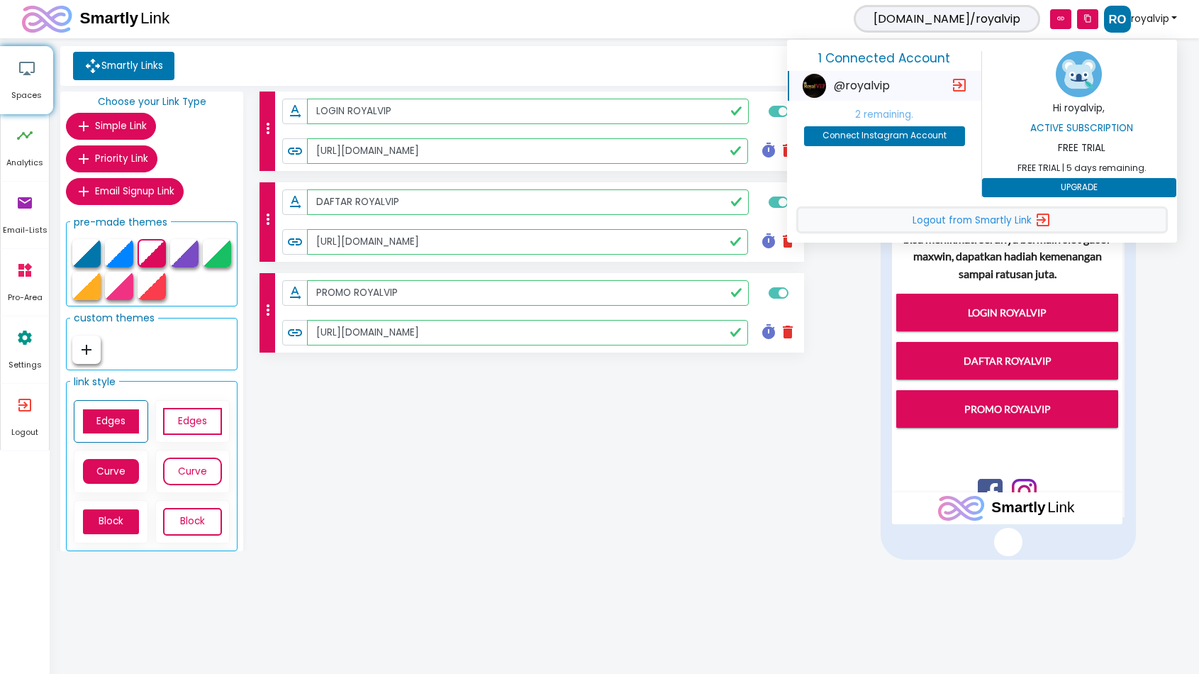
click at [996, 216] on span "Logout from Smartly Link" at bounding box center [972, 220] width 119 height 13
